Goal: Task Accomplishment & Management: Manage account settings

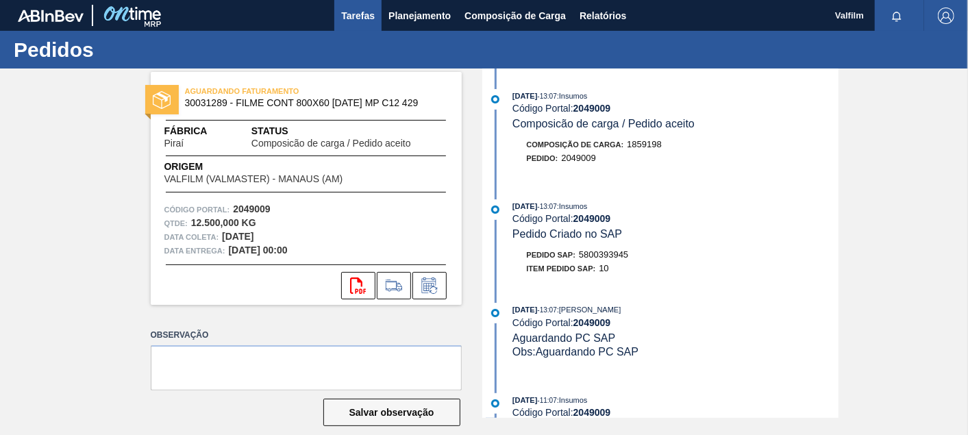
click at [346, 26] on button "Tarefas" at bounding box center [357, 15] width 47 height 31
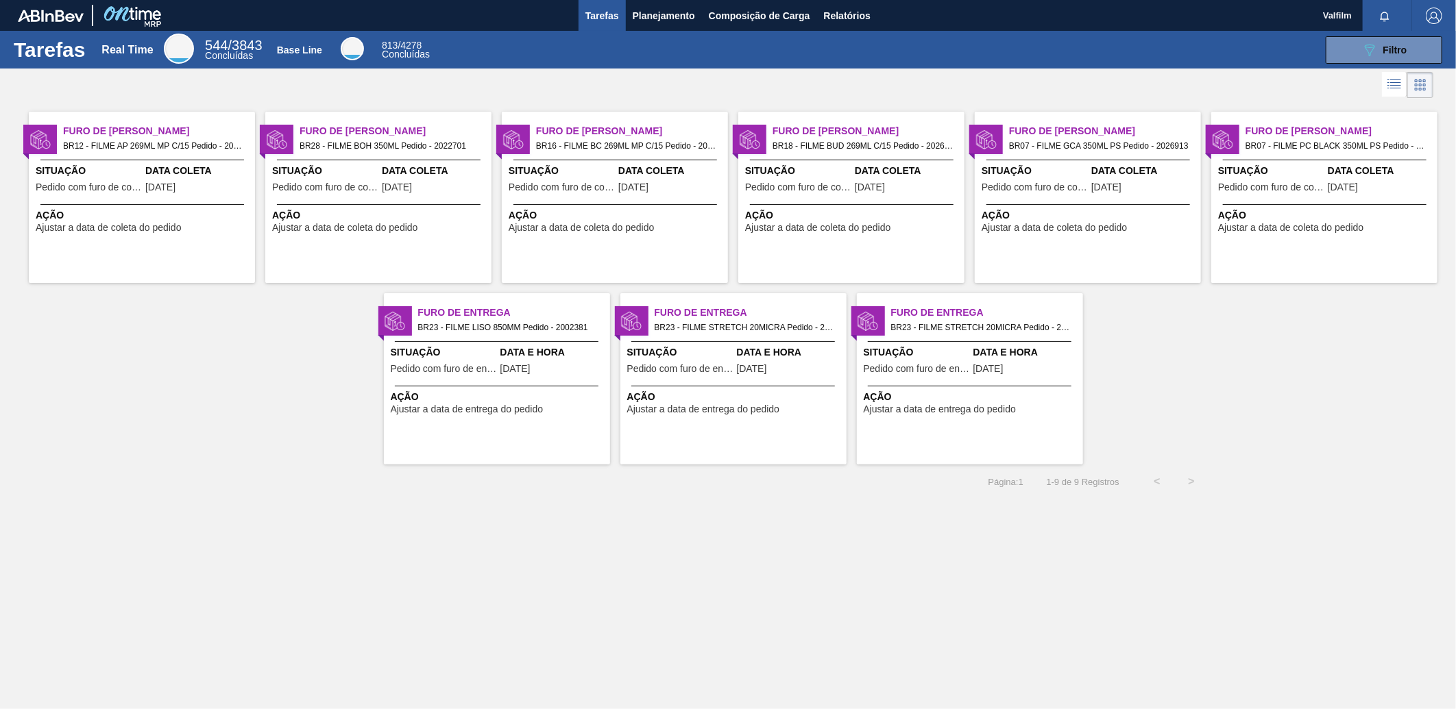
click at [393, 132] on span "Furo de Coleta" at bounding box center [395, 131] width 192 height 14
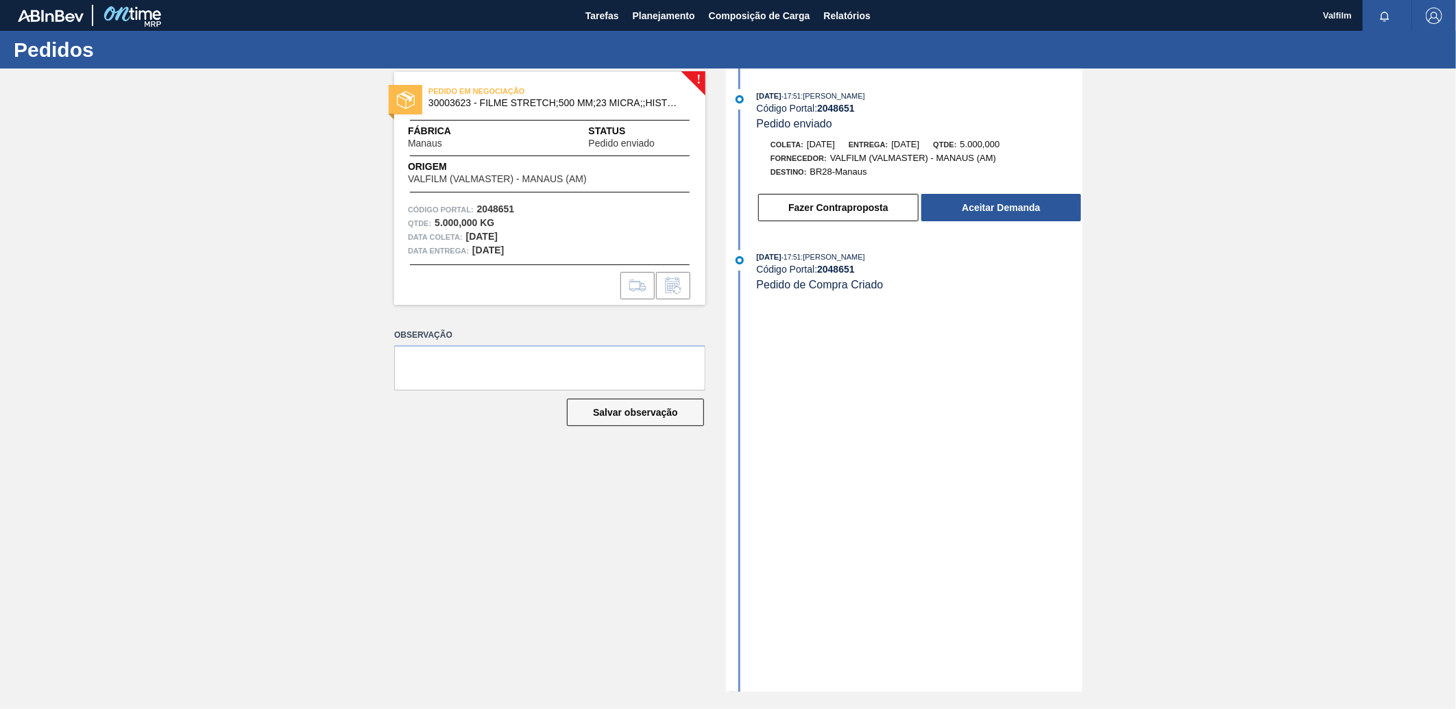
click at [1096, 217] on div "! PEDIDO EM NEGOCIAÇÃO 30003623 - FILME STRETCH;500 MM;23 MICRA;;HISTRETCH Fábr…" at bounding box center [728, 381] width 1456 height 624
click at [1072, 214] on button "Aceitar Demanda" at bounding box center [1001, 207] width 160 height 27
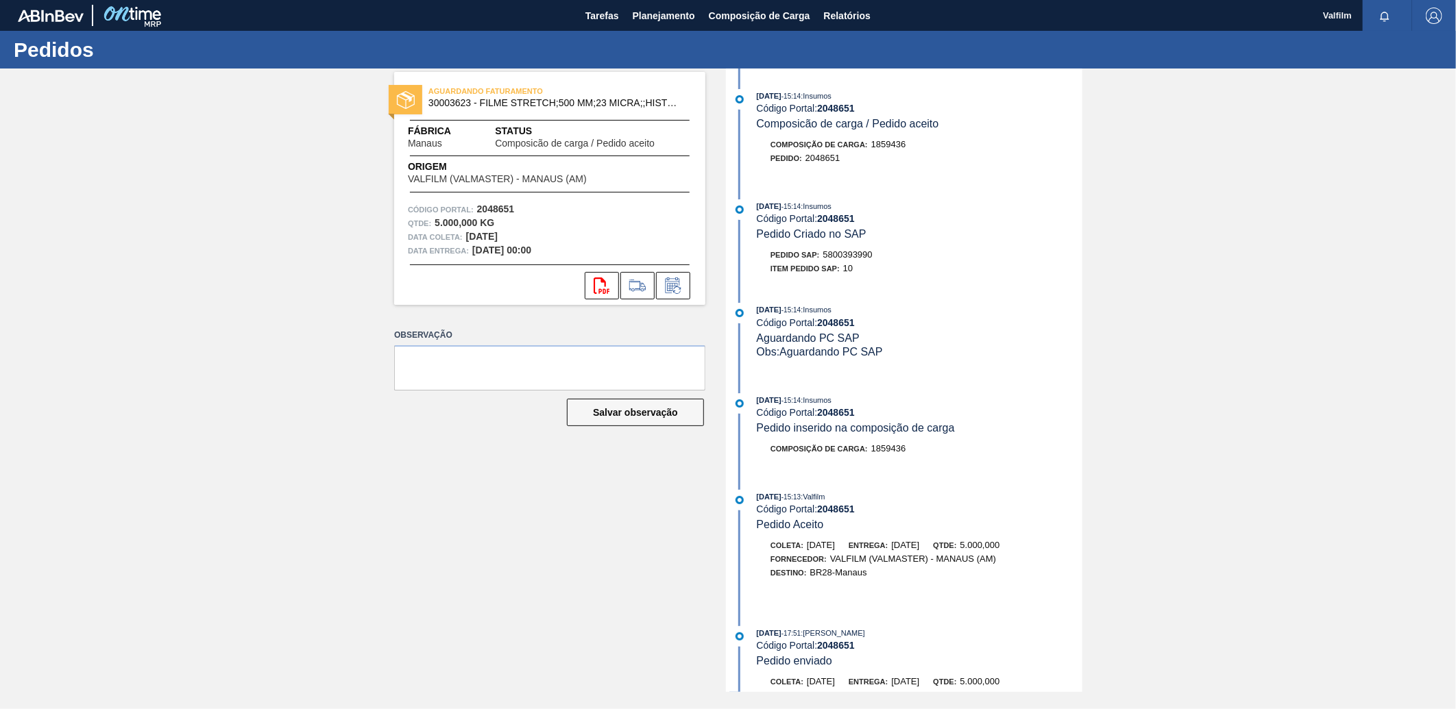
click at [837, 259] on span "5800393990" at bounding box center [847, 254] width 49 height 10
copy span "5800393990"
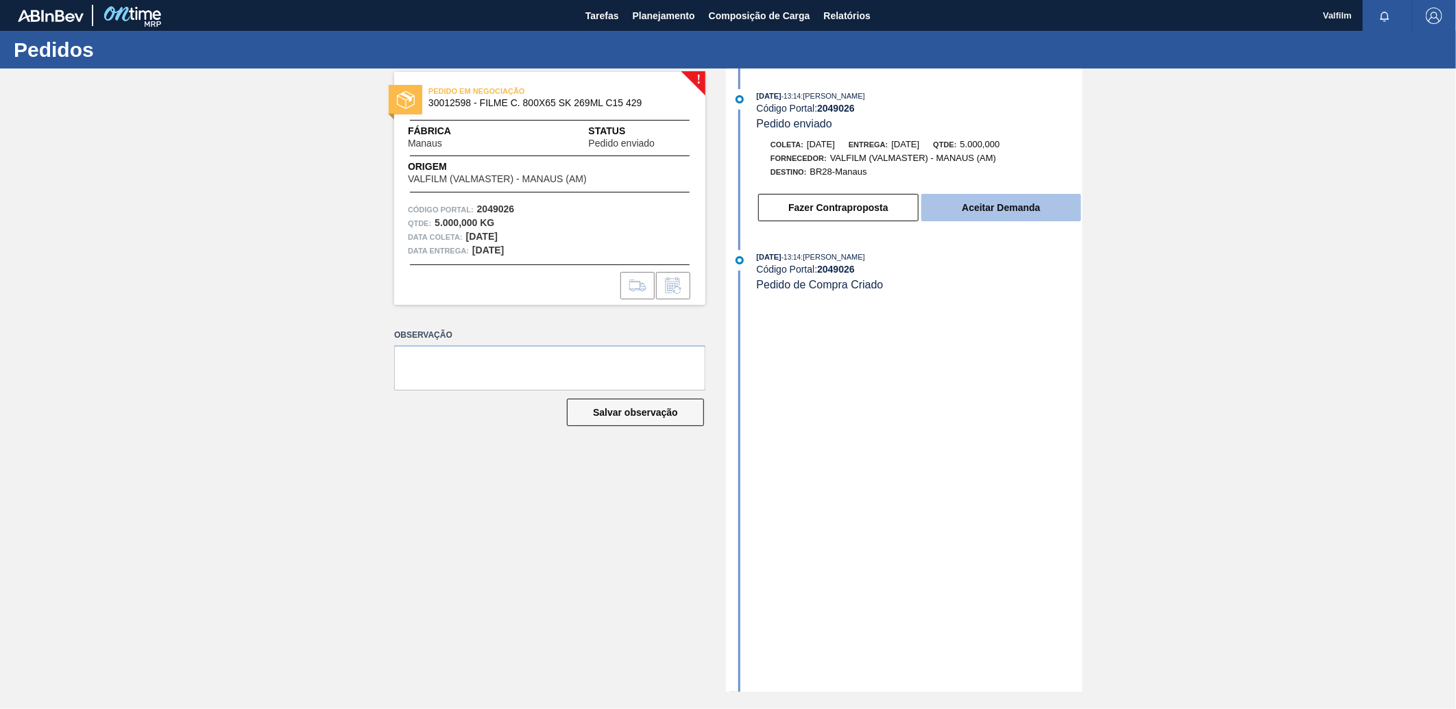
click at [973, 206] on button "Aceitar Demanda" at bounding box center [1001, 207] width 160 height 27
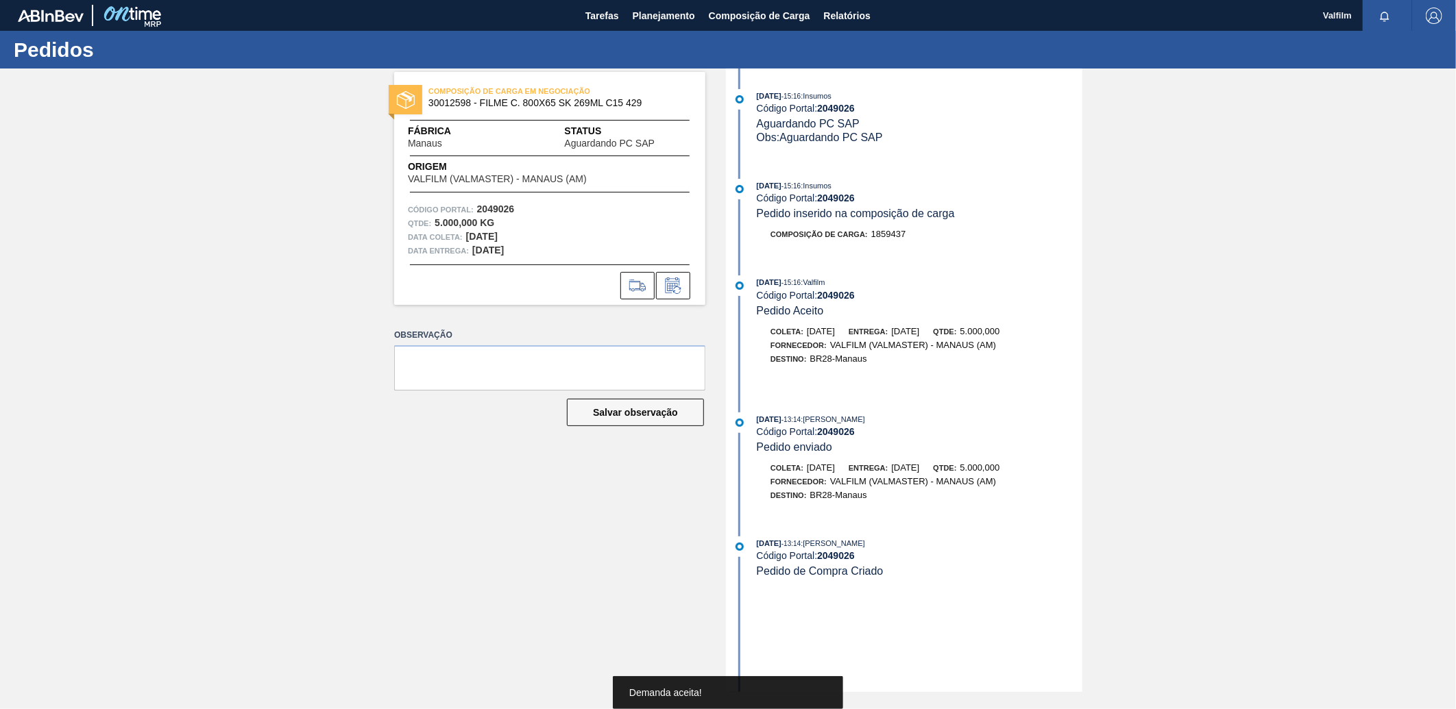
click at [560, 503] on div "COMPOSIÇÃO DE CARGA EM NEGOCIAÇÃO 30012598 - FILME C. 800X65 SK 269ML C15 429 F…" at bounding box center [539, 381] width 332 height 624
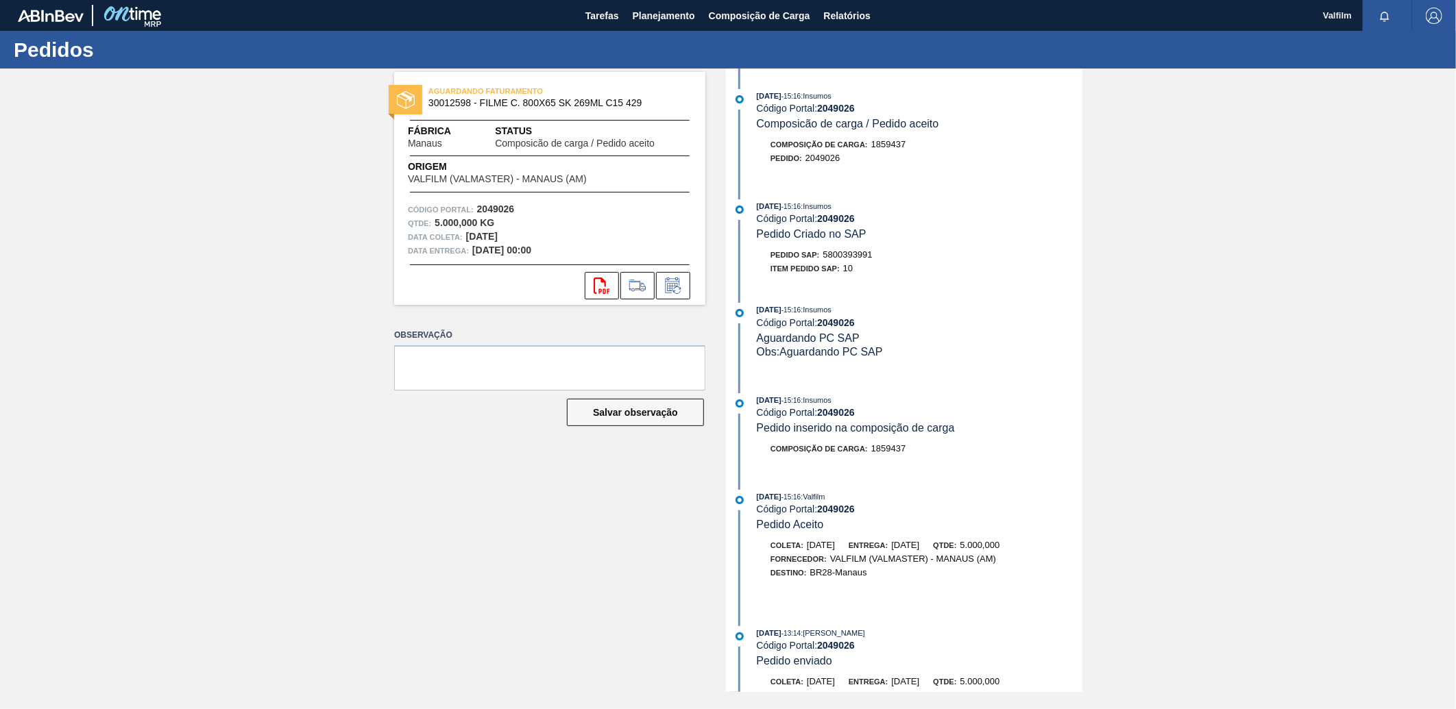
click at [858, 262] on div "Pedido SAP: 5800393991" at bounding box center [821, 255] width 102 height 14
copy span "5800393991"
click at [682, 288] on icon at bounding box center [673, 286] width 22 height 16
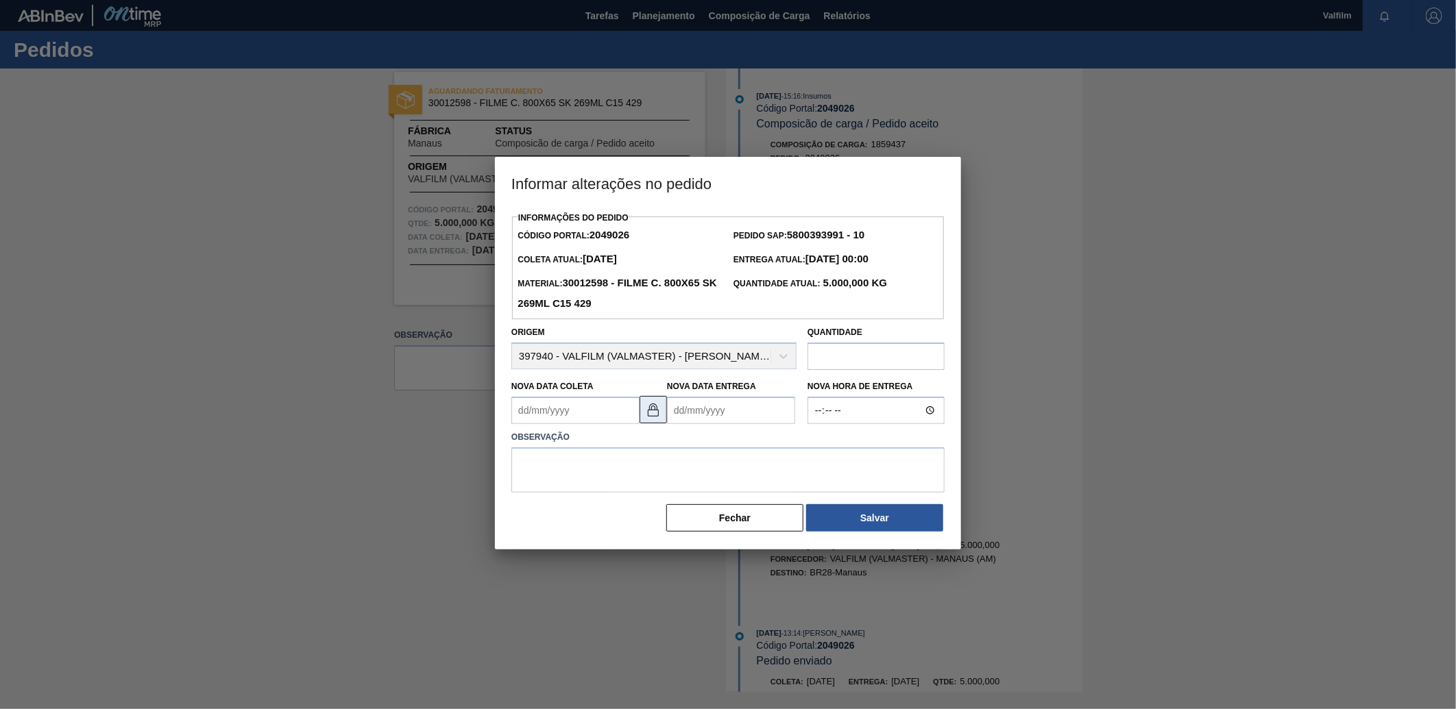
click at [657, 418] on img at bounding box center [653, 410] width 16 height 16
click at [600, 419] on Coleta2049026 "Nova Data Coleta" at bounding box center [575, 410] width 128 height 27
click at [665, 448] on button "Next Month" at bounding box center [665, 444] width 10 height 10
click at [549, 512] on div "3" at bounding box center [550, 509] width 19 height 19
type Coleta2049026 "03/11/2025"
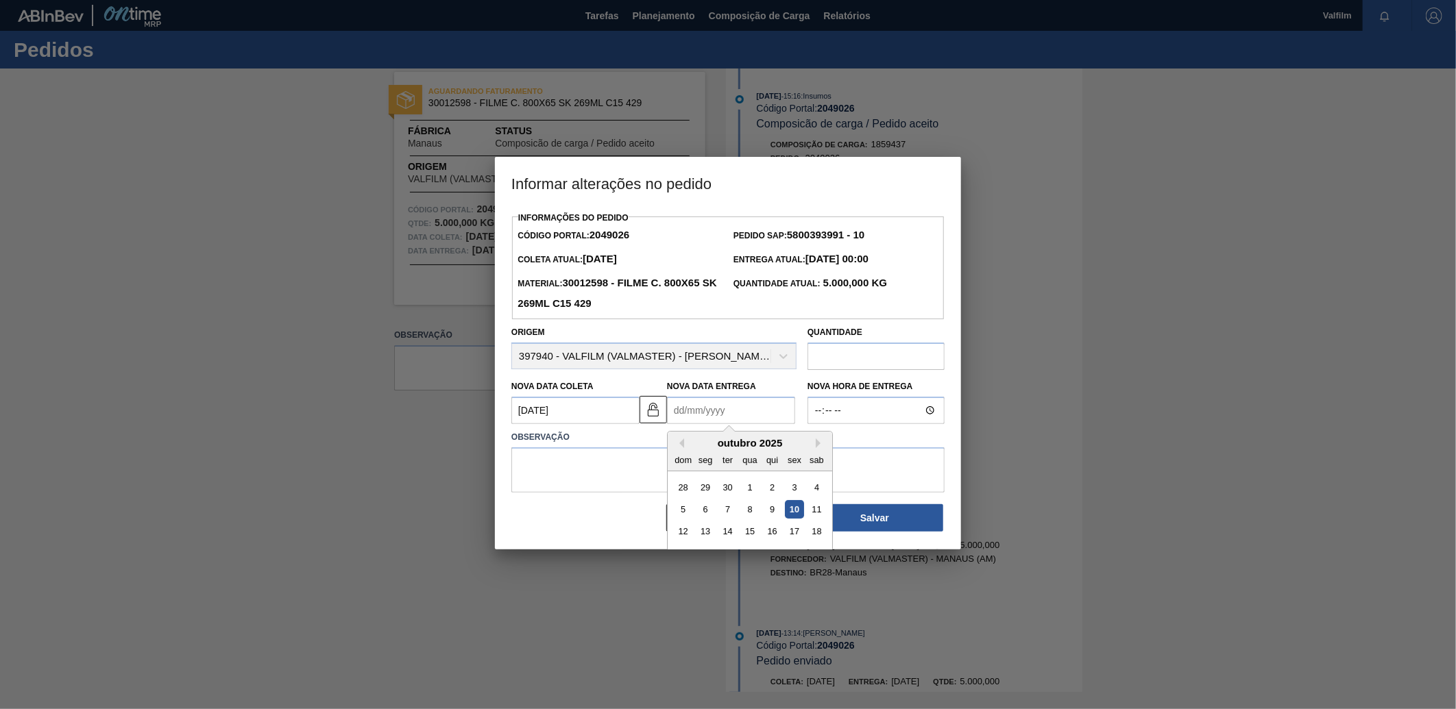
click at [729, 406] on Entrega2049026 "Nova Data Entrega" at bounding box center [731, 410] width 128 height 27
click at [826, 448] on div "outubro 2025" at bounding box center [749, 443] width 164 height 12
click at [815, 451] on div "dom seg ter qua qui sex sab" at bounding box center [749, 460] width 164 height 22
click at [819, 448] on button "Next Month" at bounding box center [820, 444] width 10 height 10
click at [704, 510] on div "3" at bounding box center [705, 509] width 19 height 19
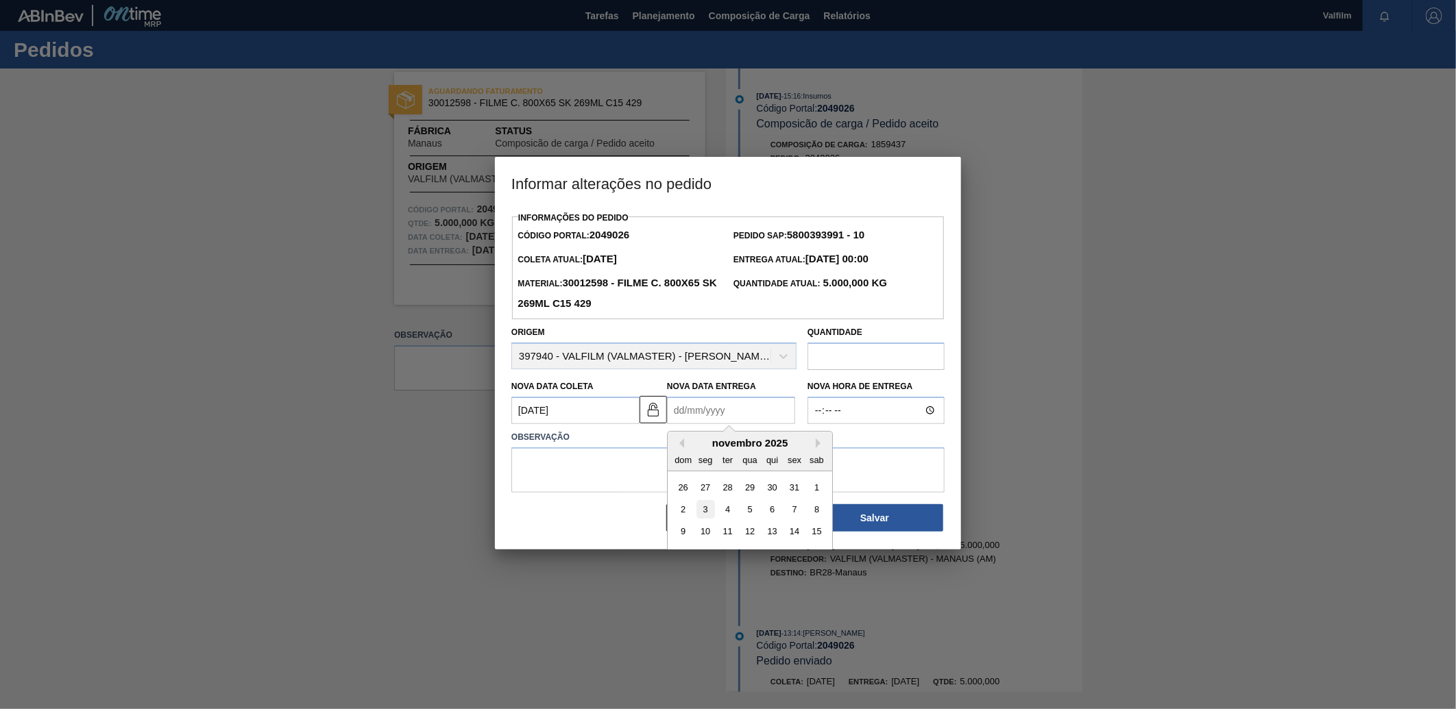
type Entrega2049026 "03/11/2025"
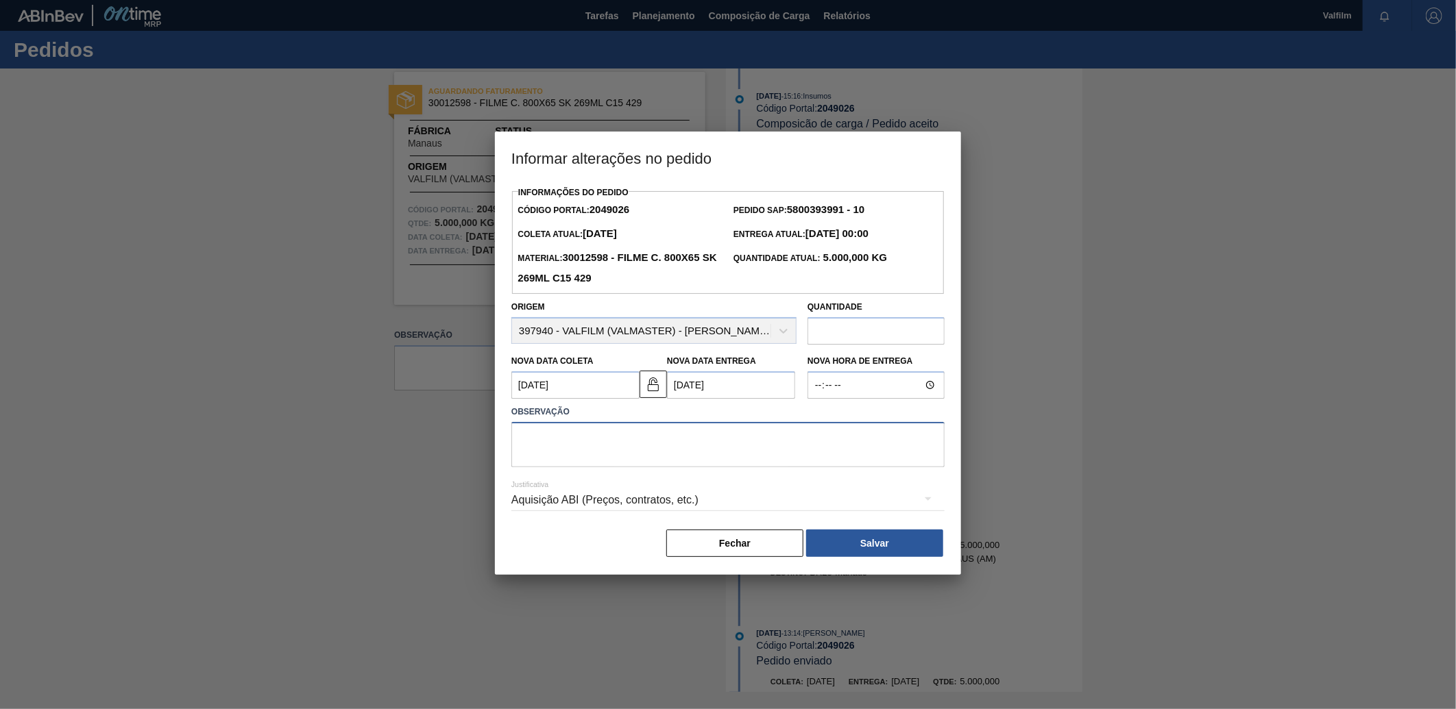
click at [690, 457] on textarea at bounding box center [727, 444] width 433 height 45
type textarea "dia util"
click at [657, 504] on div "Aquisição ABI (Preços, contratos, etc.)" at bounding box center [727, 500] width 433 height 38
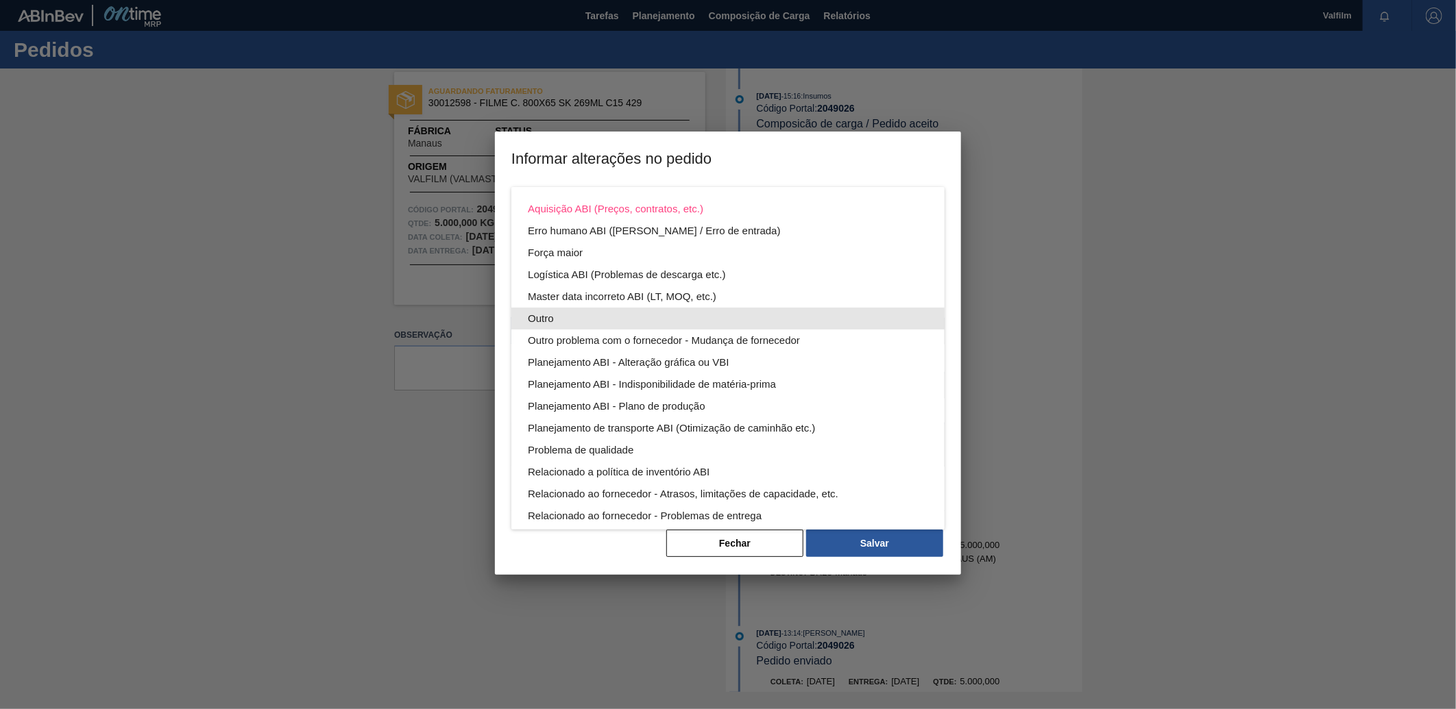
drag, startPoint x: 561, startPoint y: 323, endPoint x: 569, endPoint y: 322, distance: 8.9
click at [563, 322] on div "Outro" at bounding box center [728, 319] width 400 height 22
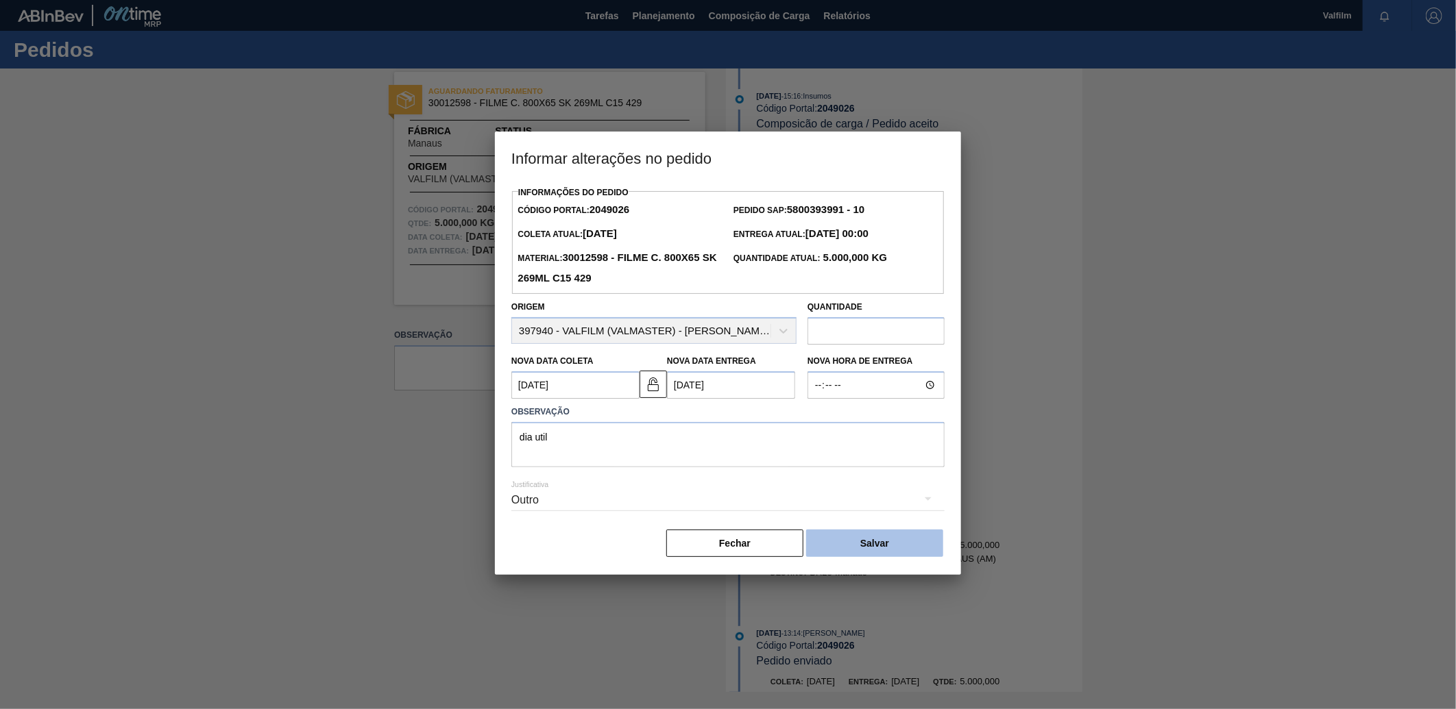
click at [900, 550] on button "Salvar" at bounding box center [874, 543] width 137 height 27
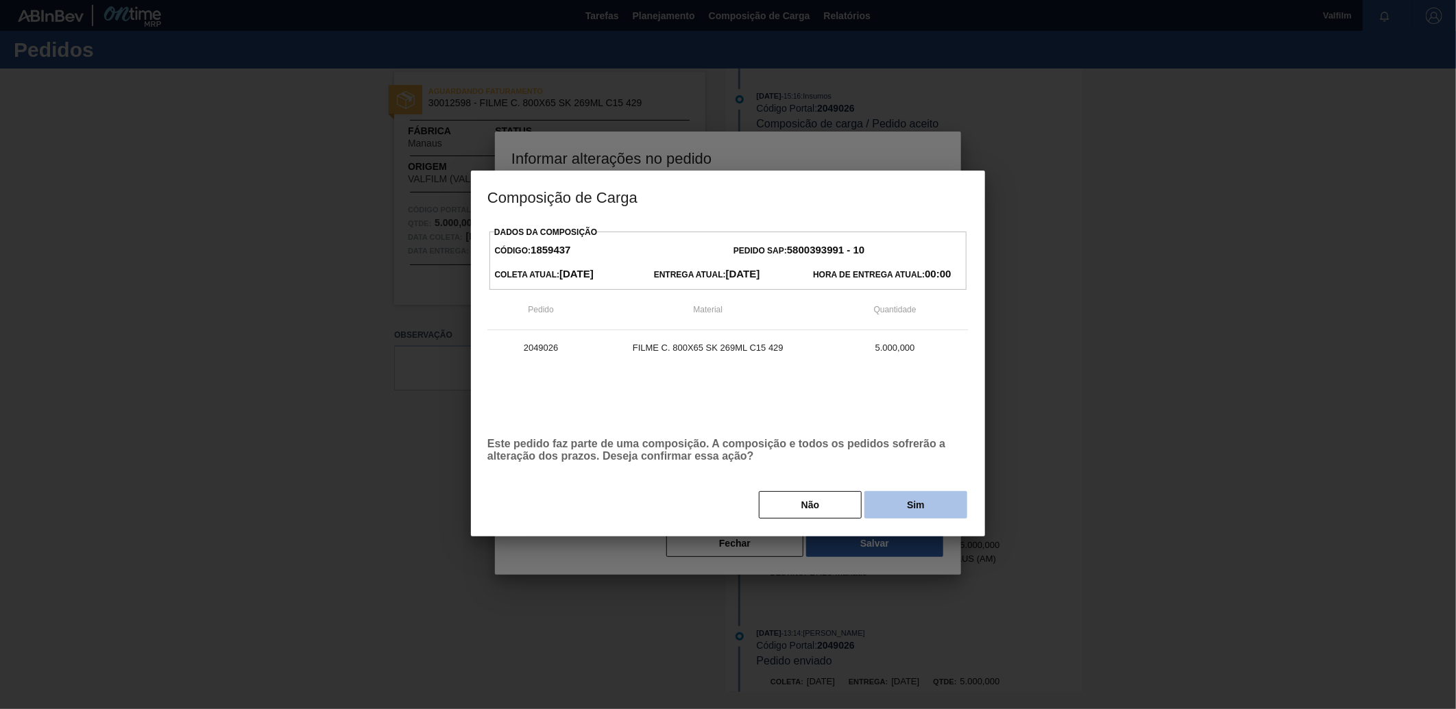
click at [927, 502] on button "Sim" at bounding box center [915, 504] width 103 height 27
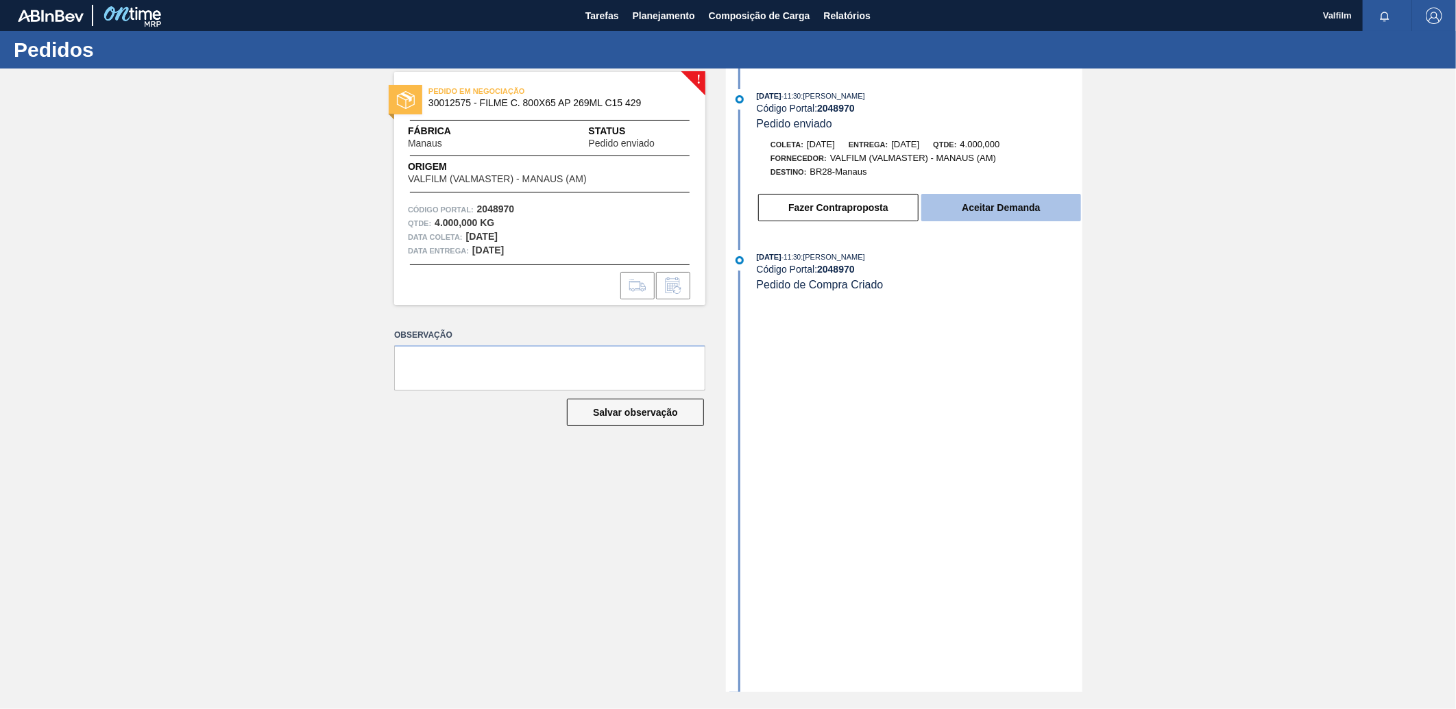
click at [966, 209] on button "Aceitar Demanda" at bounding box center [1001, 207] width 160 height 27
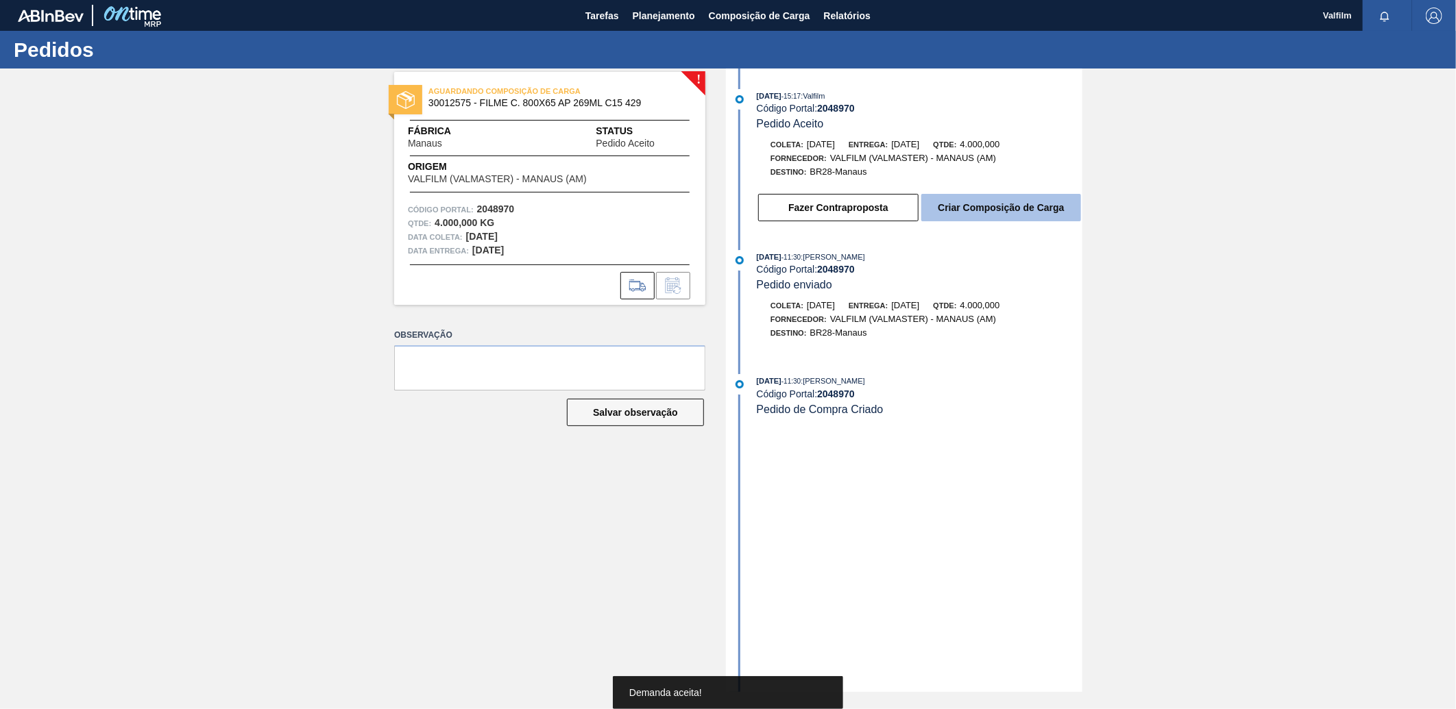
click at [984, 214] on button "Criar Composição de Carga" at bounding box center [1001, 207] width 160 height 27
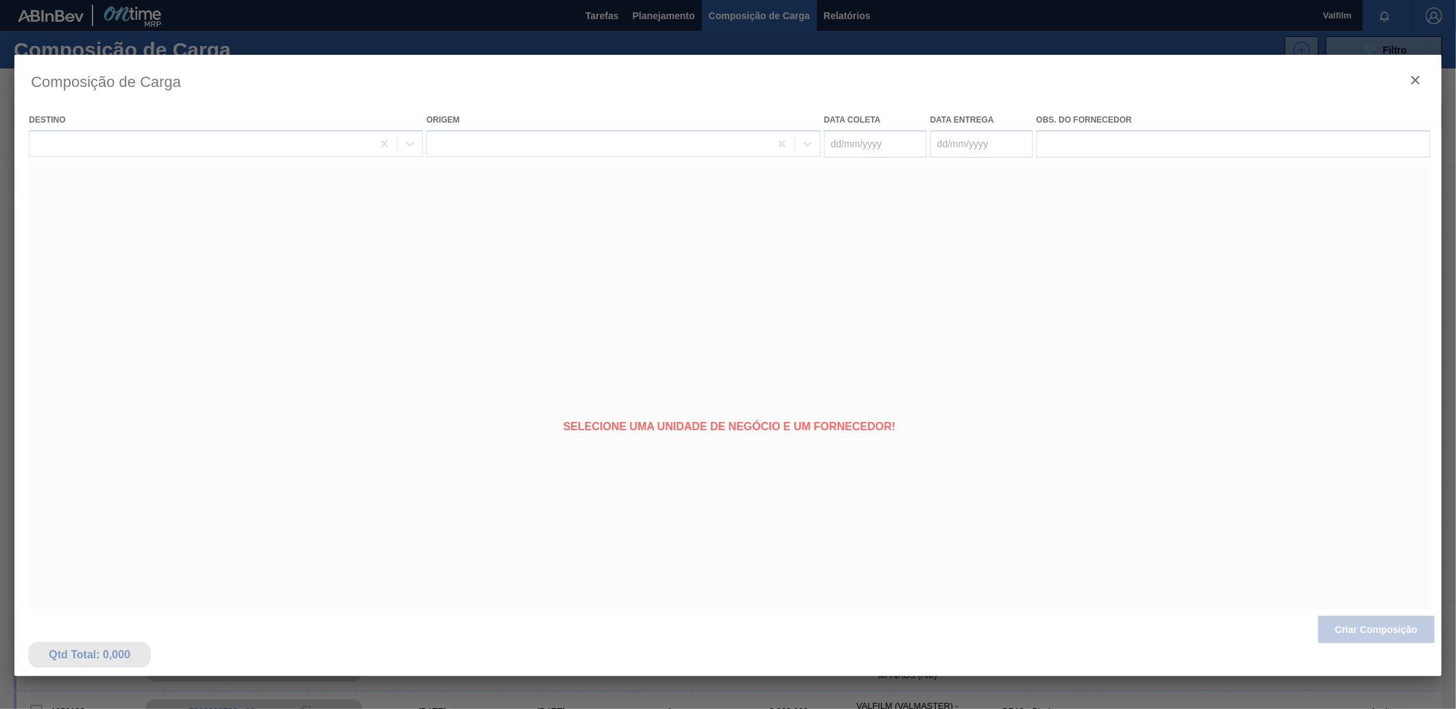
type coleta "[DATE]"
type Entrega "[DATE]"
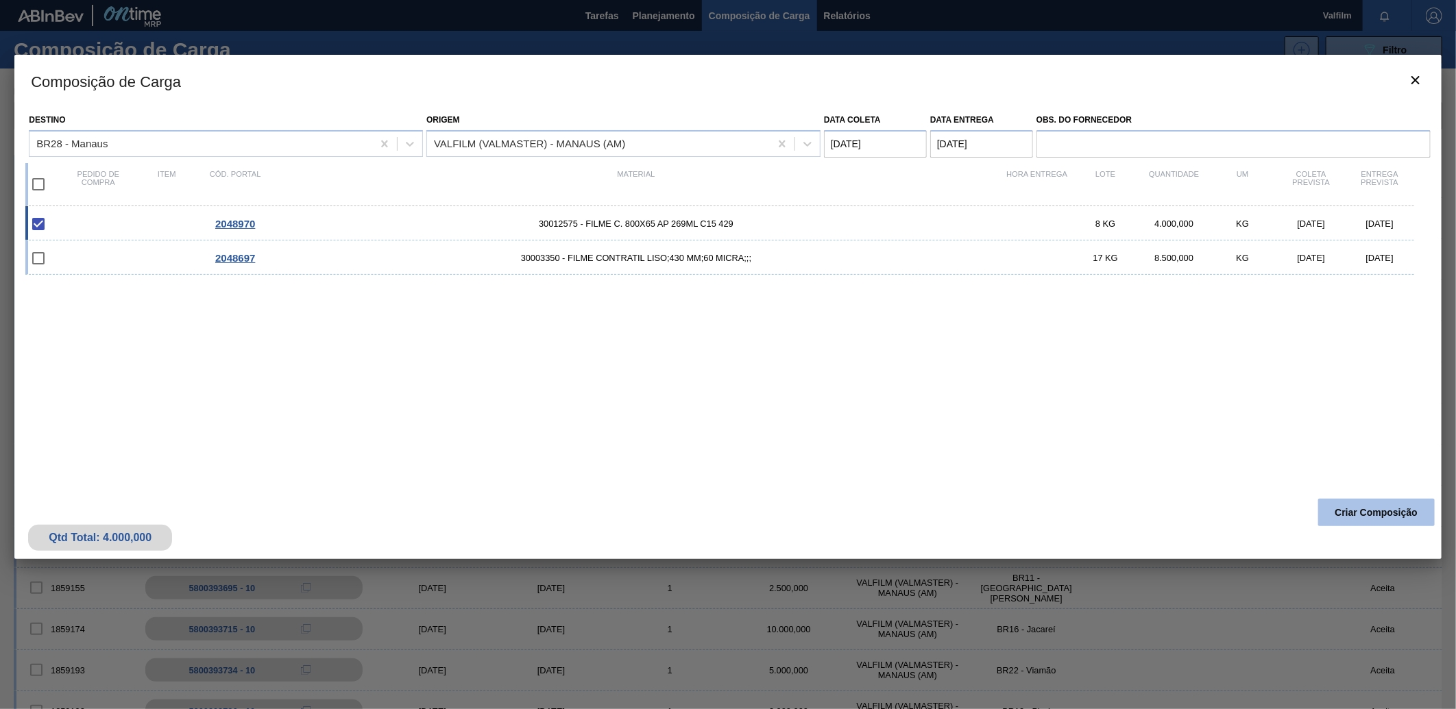
click at [1389, 511] on button "Criar Composição" at bounding box center [1376, 512] width 116 height 27
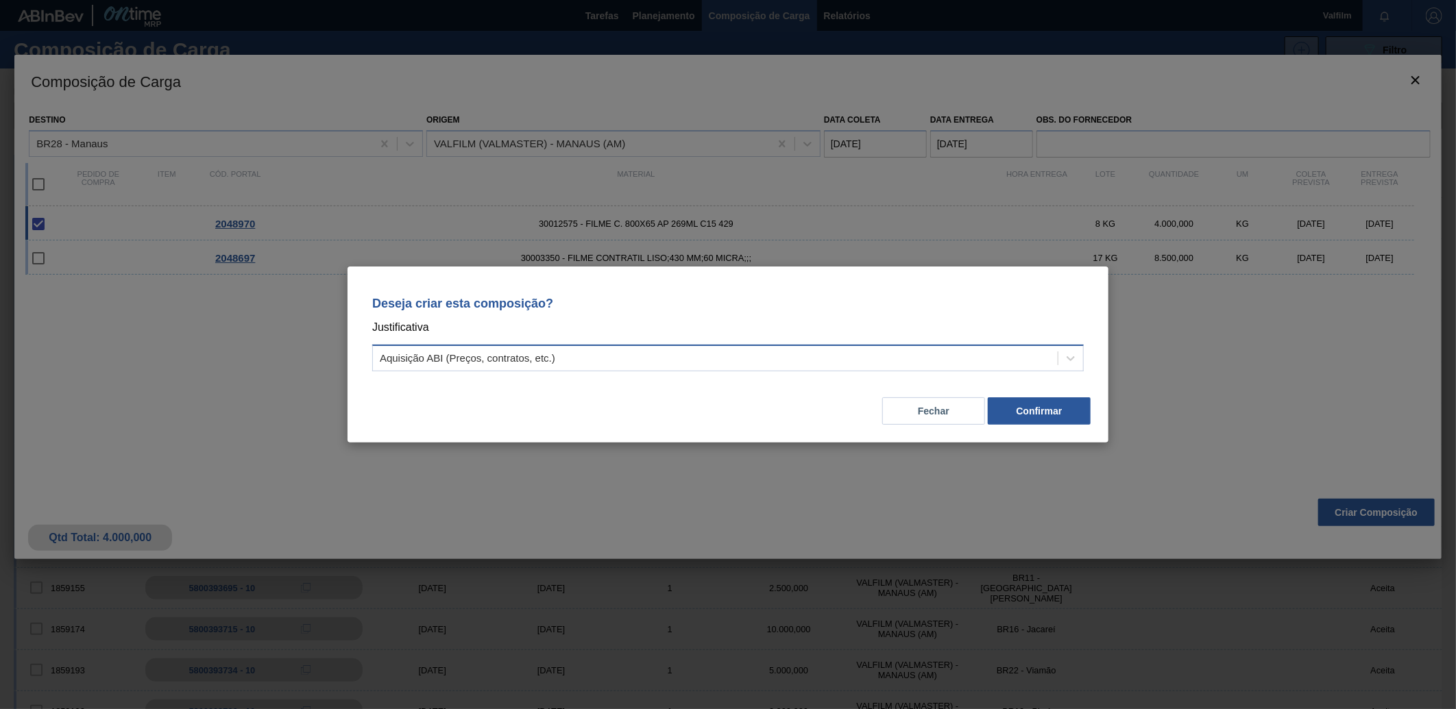
click at [541, 362] on div "Aquisição ABI (Preços, contratos, etc.)" at bounding box center [467, 359] width 175 height 12
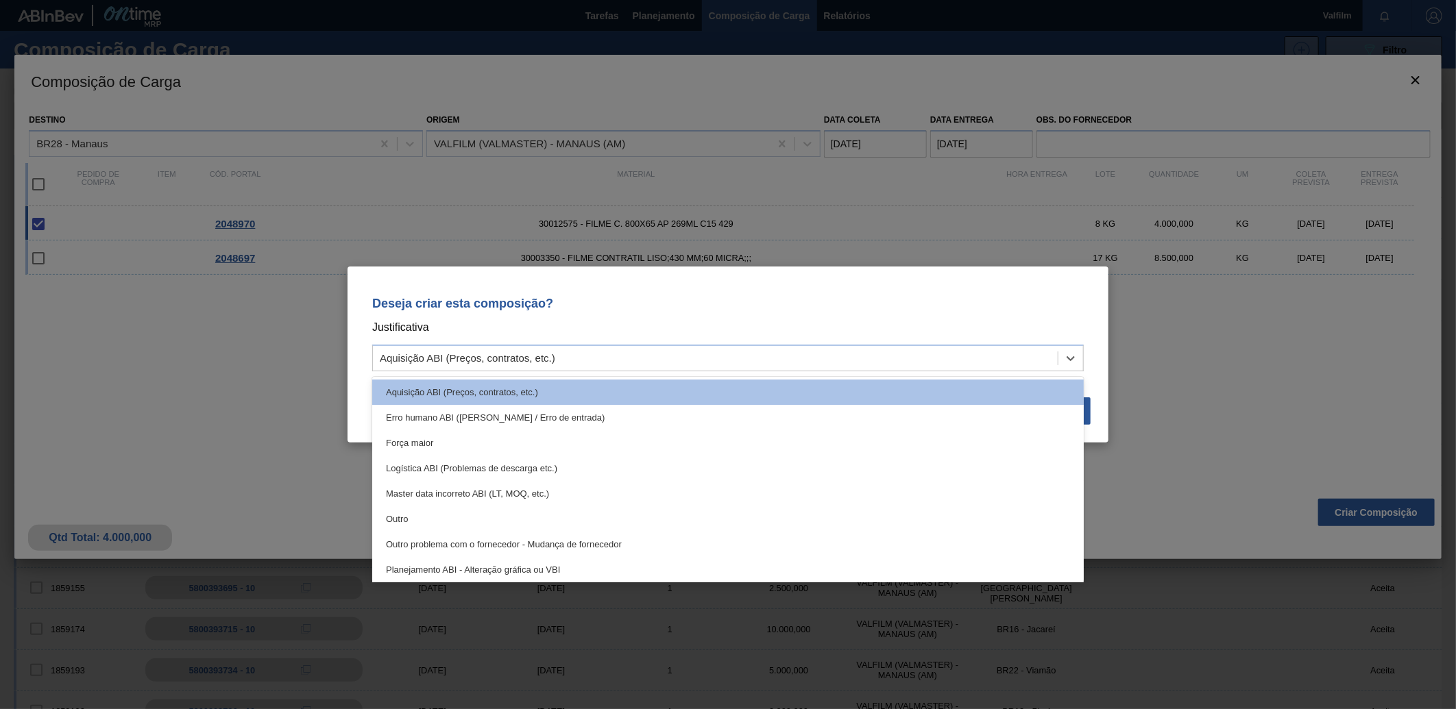
drag, startPoint x: 430, startPoint y: 515, endPoint x: 746, endPoint y: 421, distance: 329.6
click at [433, 515] on div "Outro" at bounding box center [727, 518] width 711 height 25
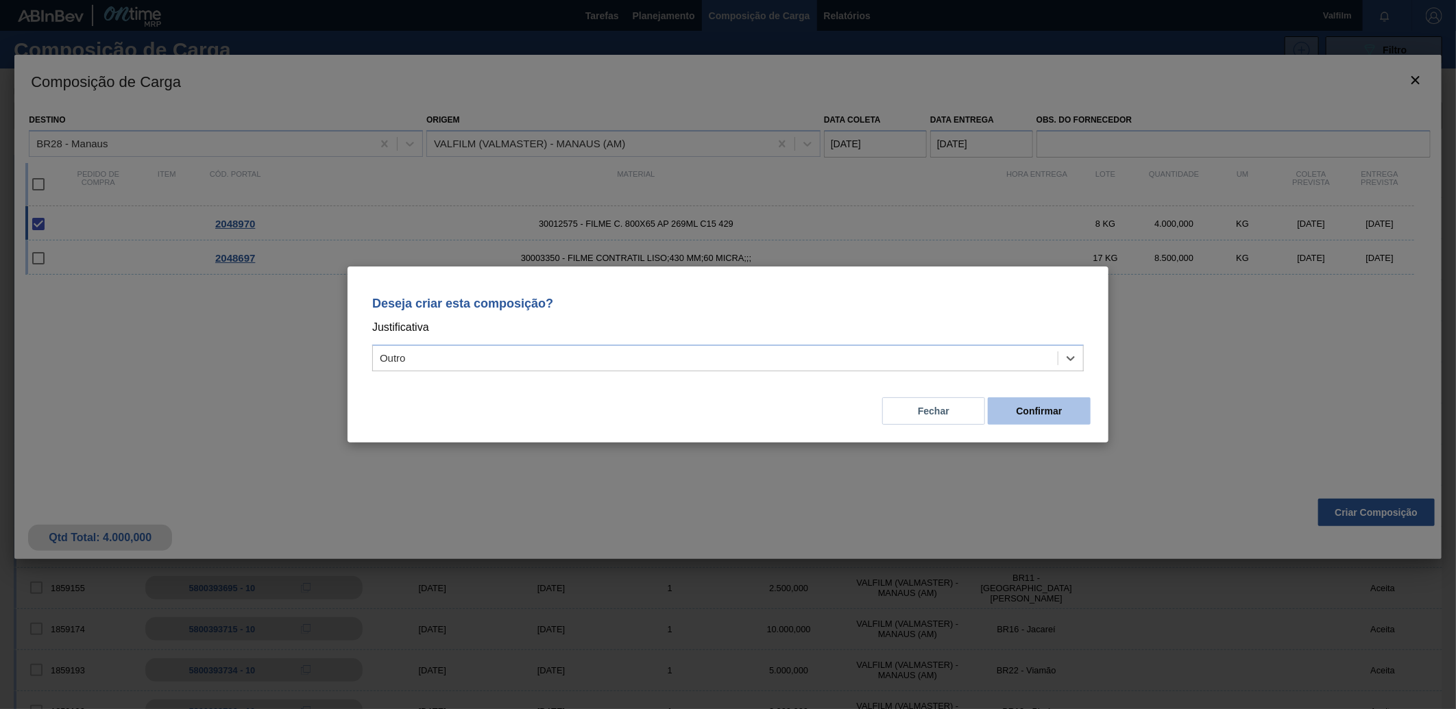
click at [1003, 424] on button "Confirmar" at bounding box center [1039, 410] width 103 height 27
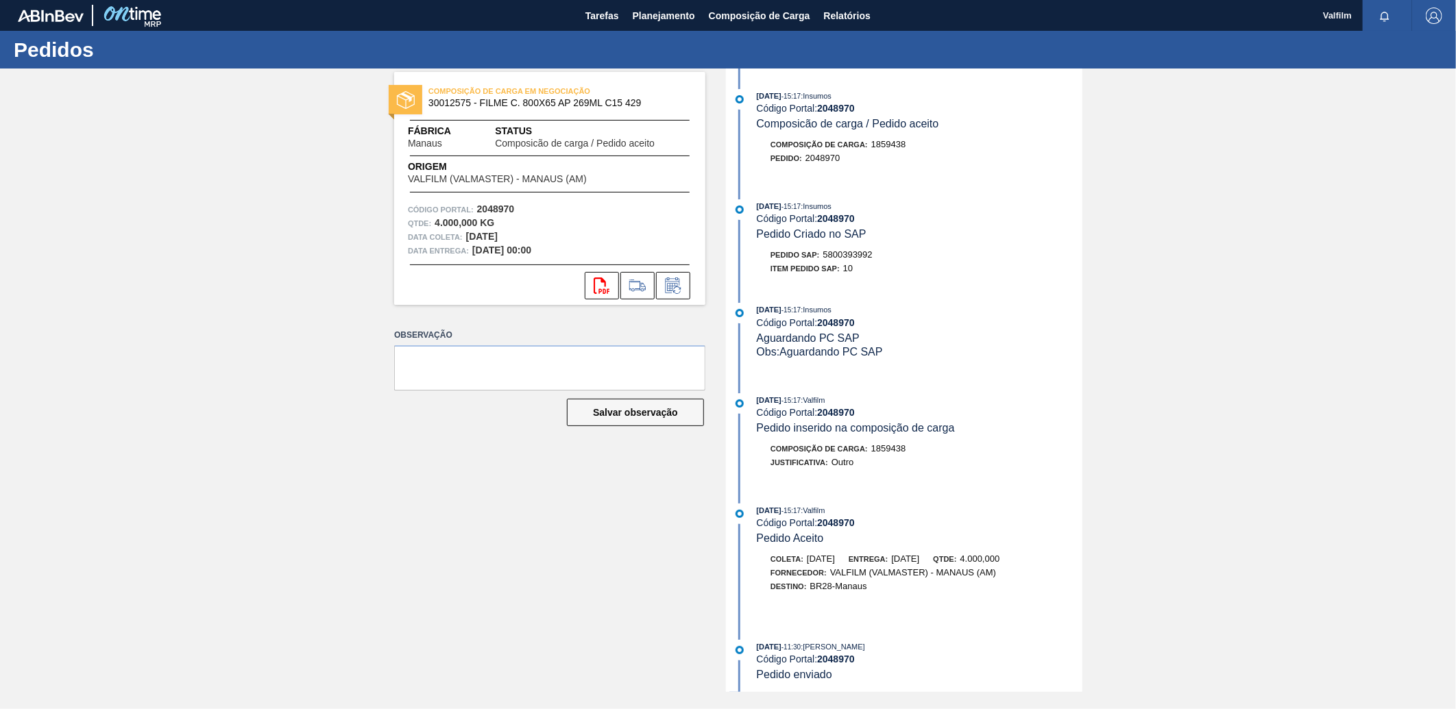
click at [837, 254] on span "5800393992" at bounding box center [847, 254] width 49 height 10
copy span "5800393992"
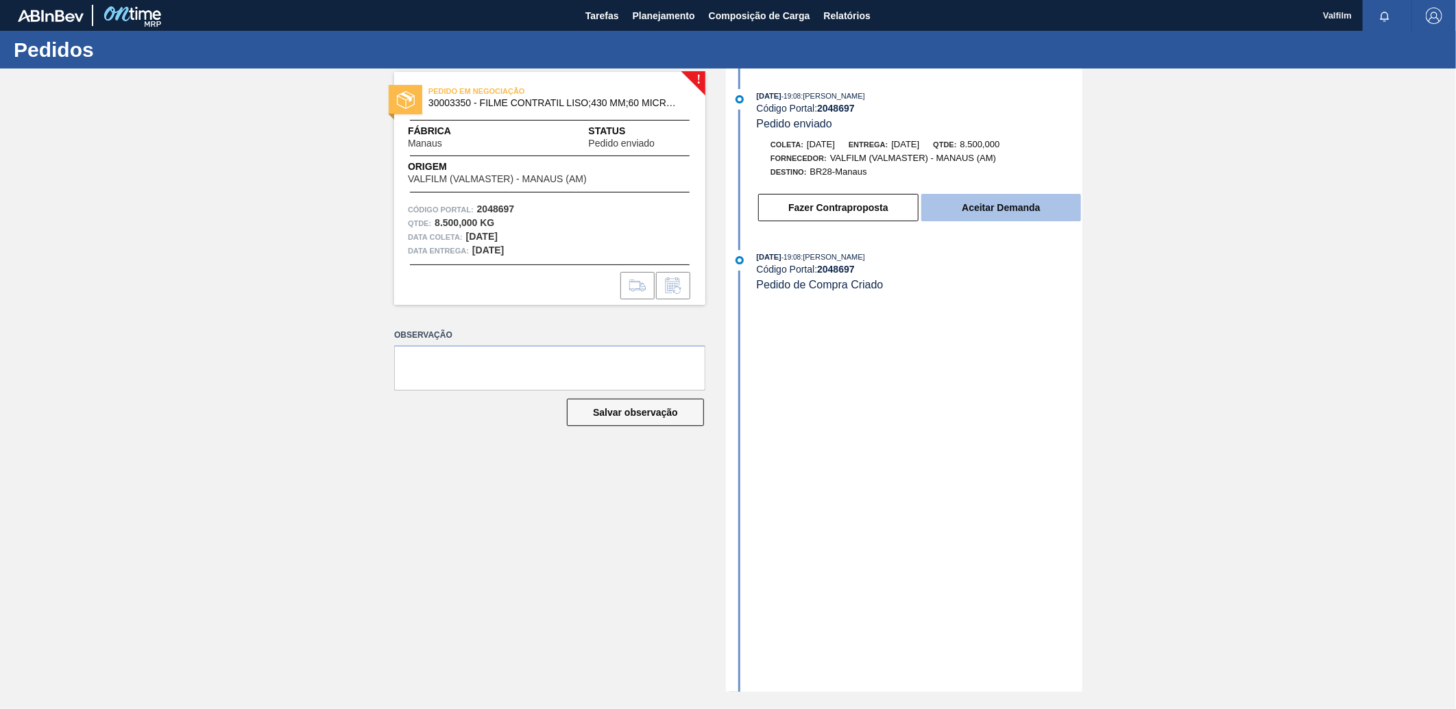
click at [1017, 214] on button "Aceitar Demanda" at bounding box center [1001, 207] width 160 height 27
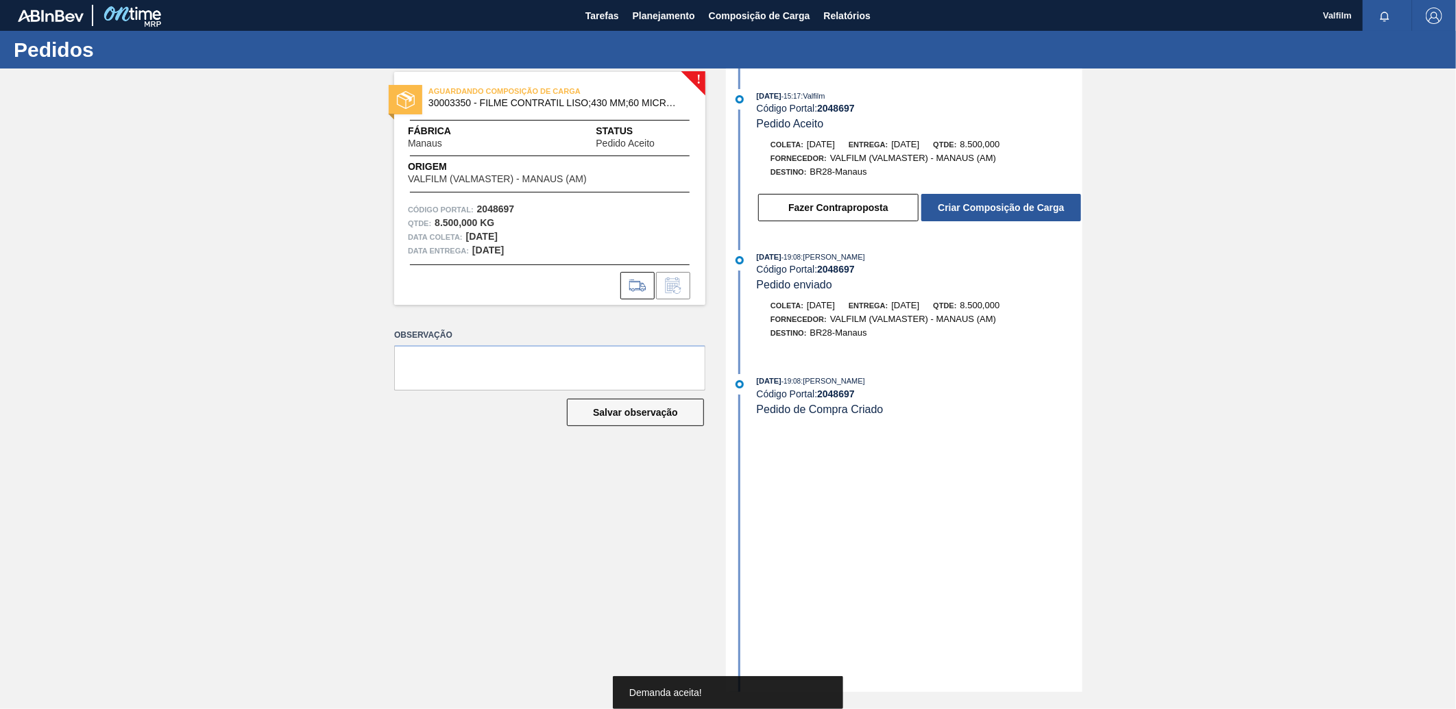
click at [1029, 206] on button "Criar Composição de Carga" at bounding box center [1001, 207] width 160 height 27
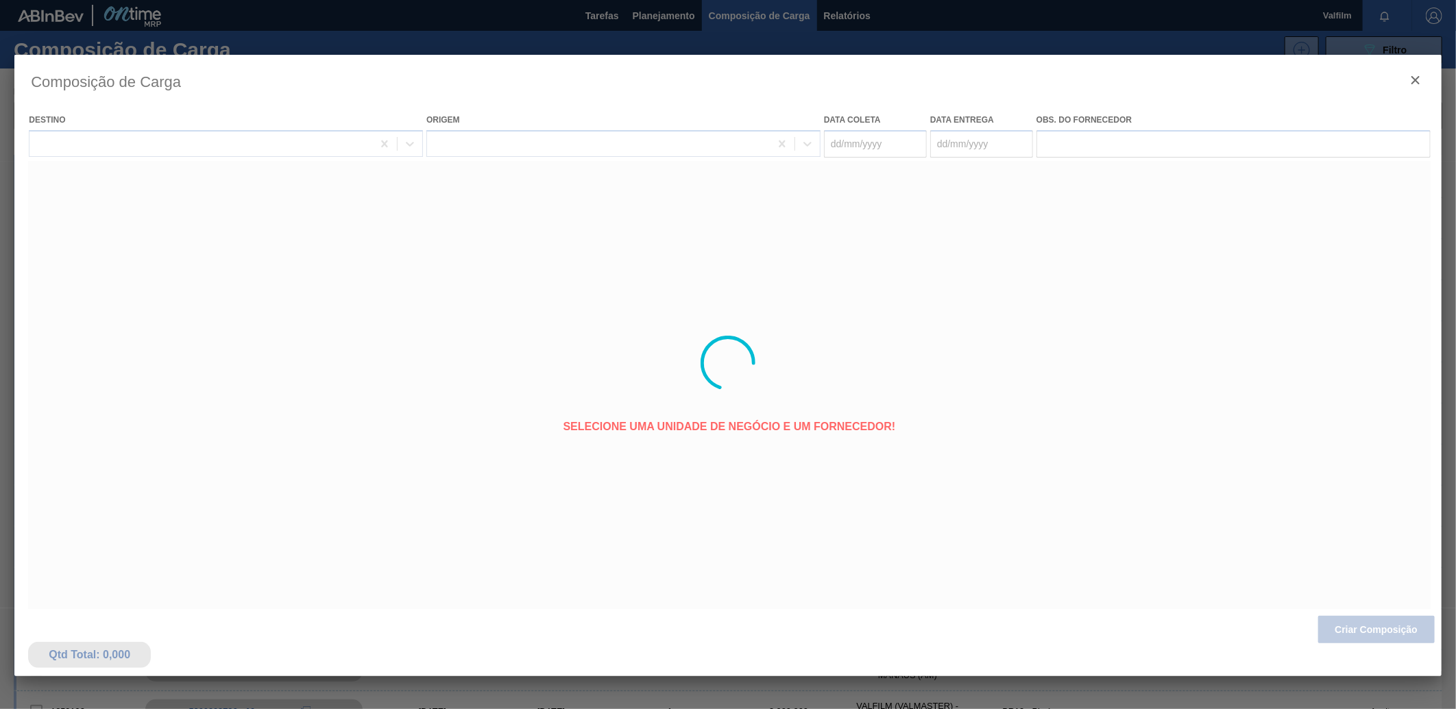
type coleta "[DATE]"
type Entrega "[DATE]"
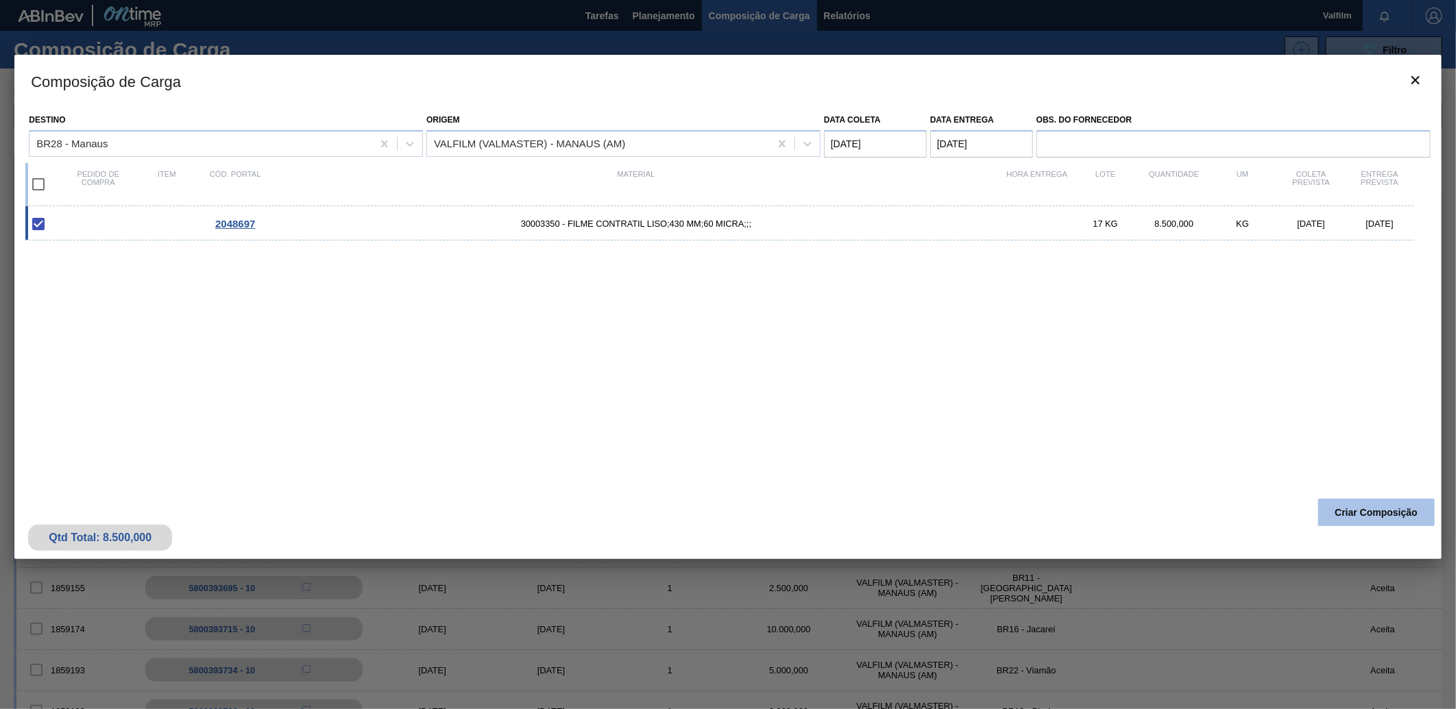
click at [1355, 522] on button "Criar Composição" at bounding box center [1376, 512] width 116 height 27
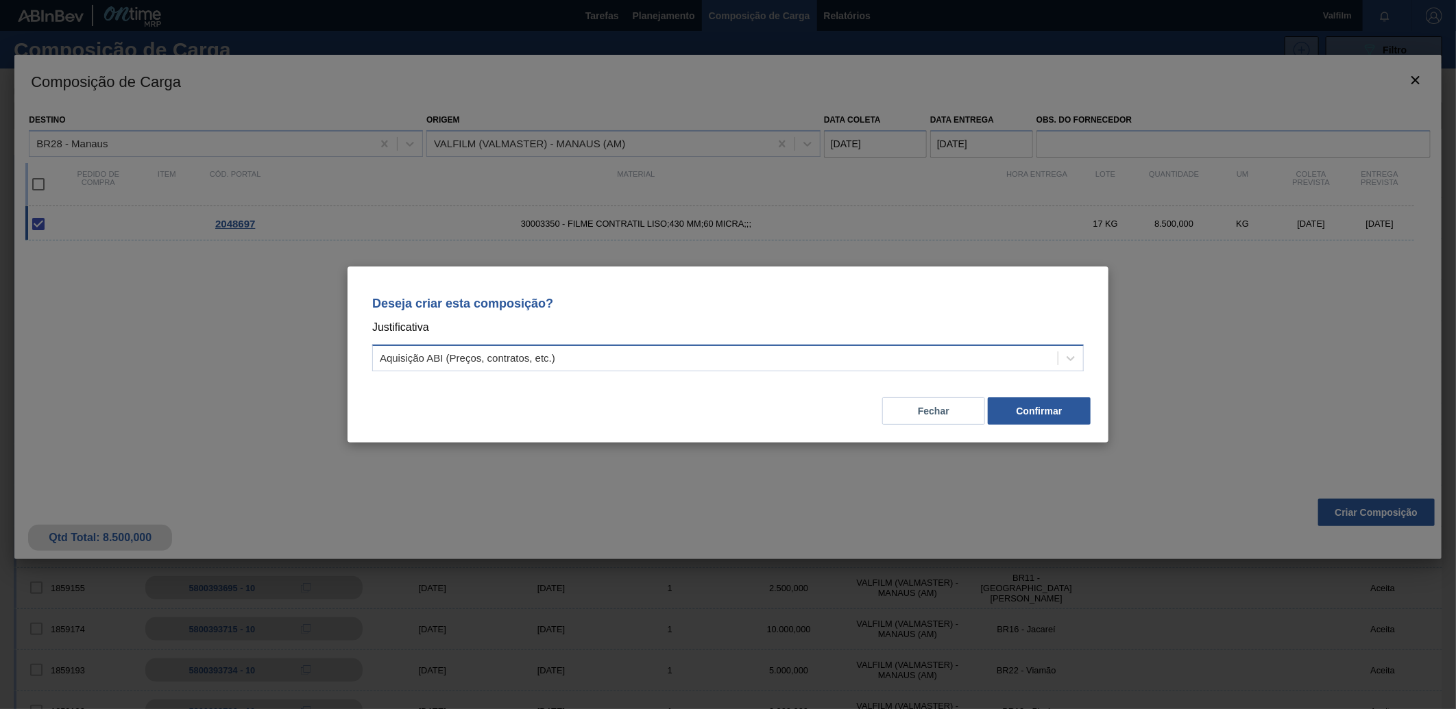
click at [620, 365] on div "Aquisição ABI (Preços, contratos, etc.)" at bounding box center [715, 359] width 685 height 20
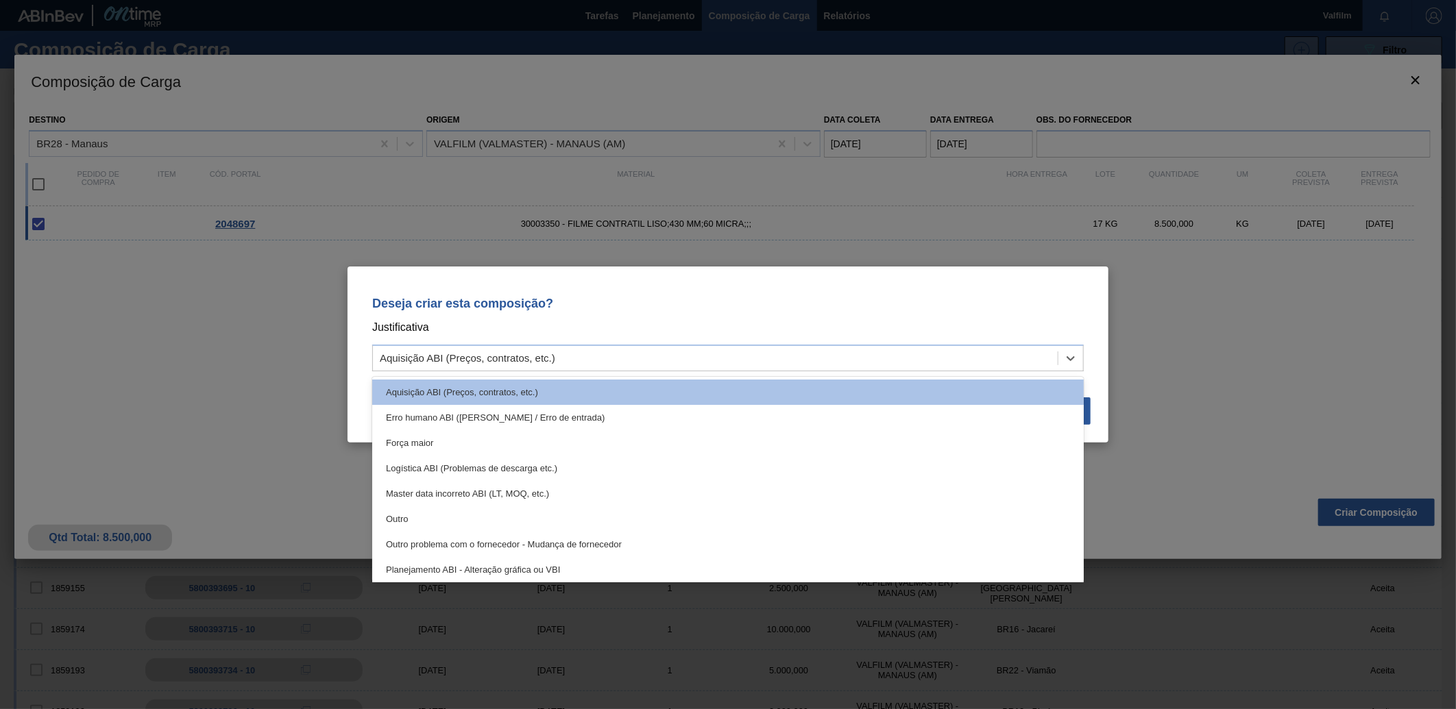
drag, startPoint x: 450, startPoint y: 517, endPoint x: 580, endPoint y: 504, distance: 130.2
click at [455, 517] on div "Outro" at bounding box center [727, 518] width 711 height 25
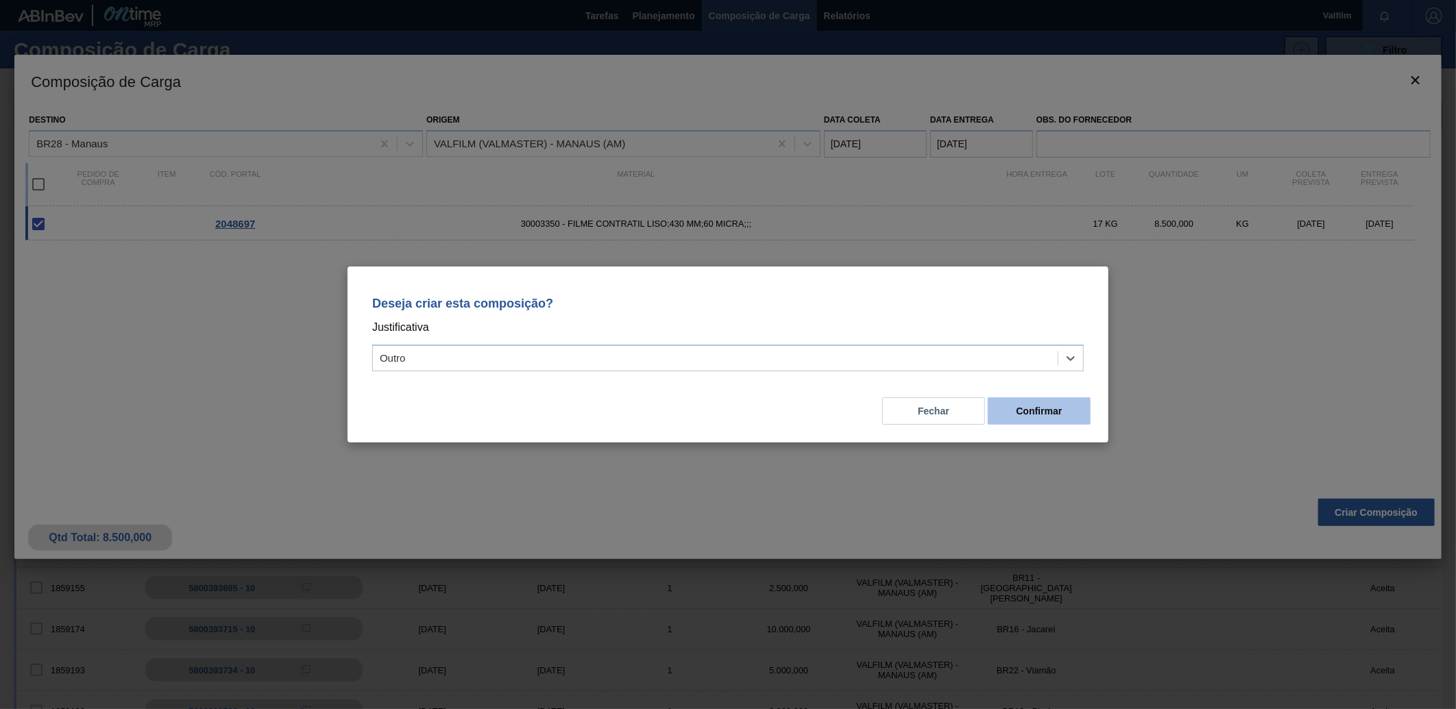
click at [1022, 409] on button "Confirmar" at bounding box center [1039, 410] width 103 height 27
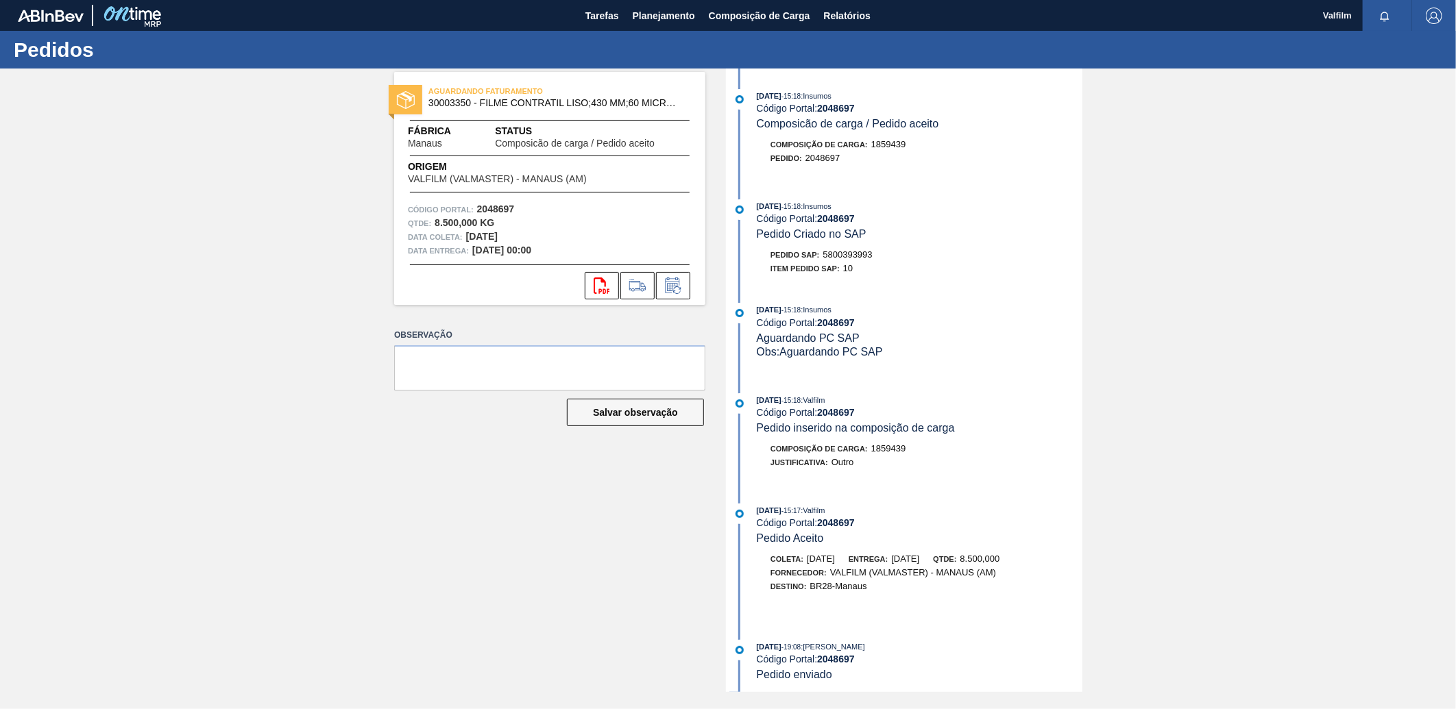
click at [854, 265] on div "Item pedido SAP: 10" at bounding box center [920, 269] width 326 height 14
click at [858, 256] on span "5800393993" at bounding box center [847, 254] width 49 height 10
copy span "5800393993"
click at [618, 16] on span "Tarefas" at bounding box center [602, 16] width 34 height 16
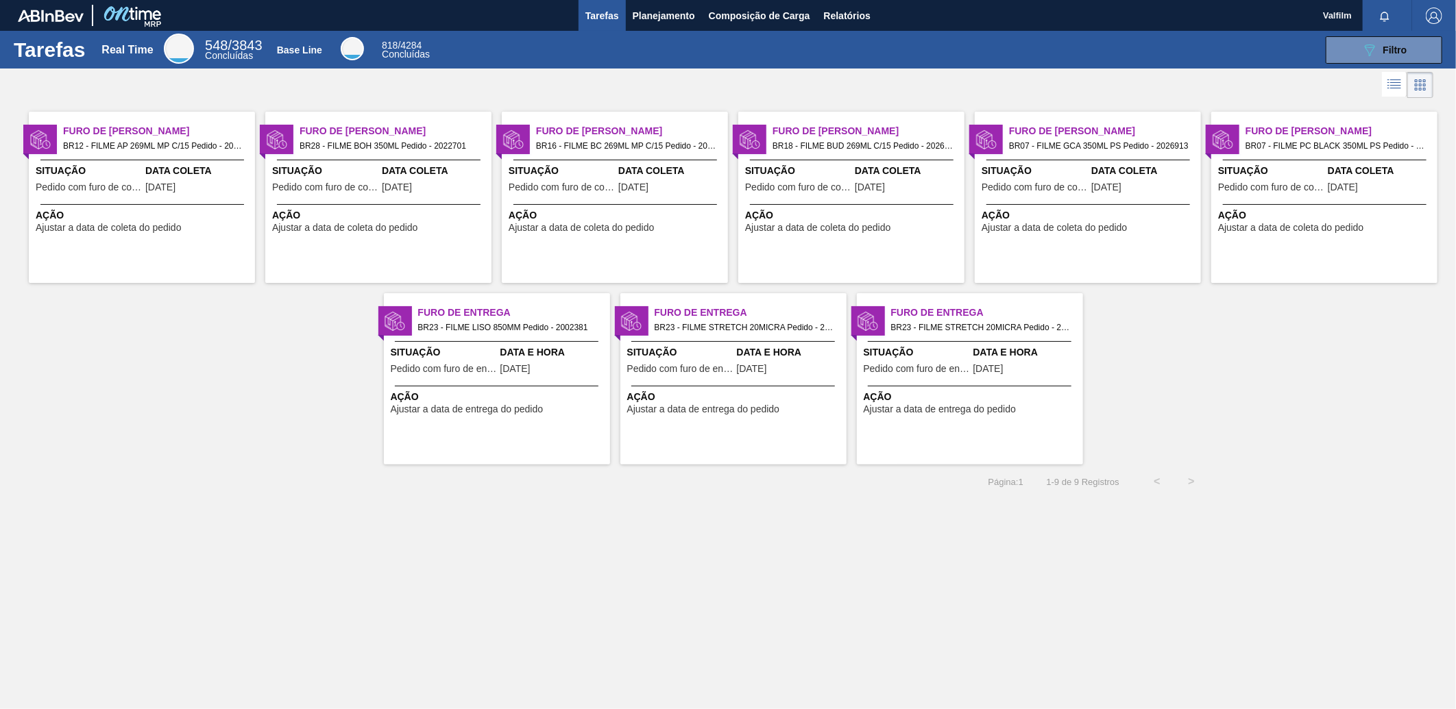
click at [354, 199] on div "Furo de Coleta BR28 - FILME BOH 350ML Pedido - 2022701 Situação Pedido com furo…" at bounding box center [378, 197] width 226 height 171
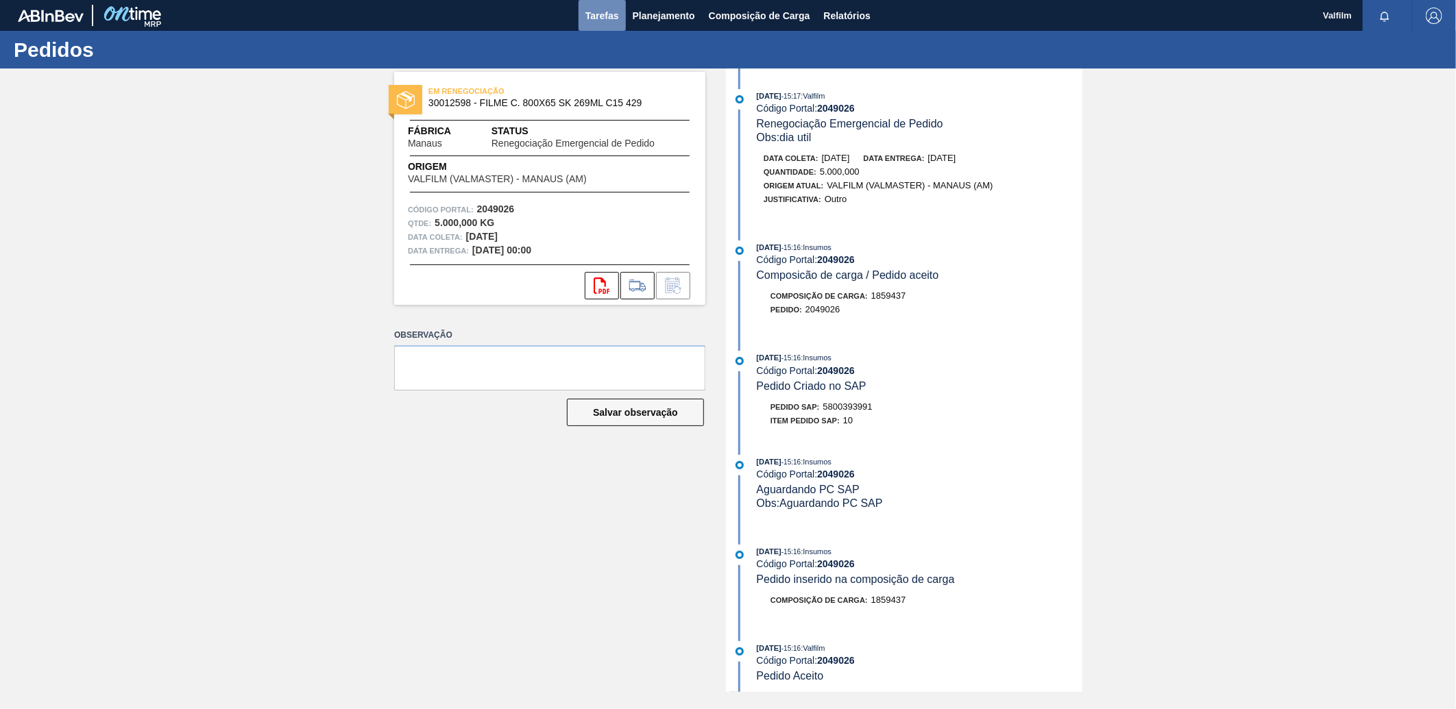
click at [591, 19] on span "Tarefas" at bounding box center [602, 16] width 34 height 16
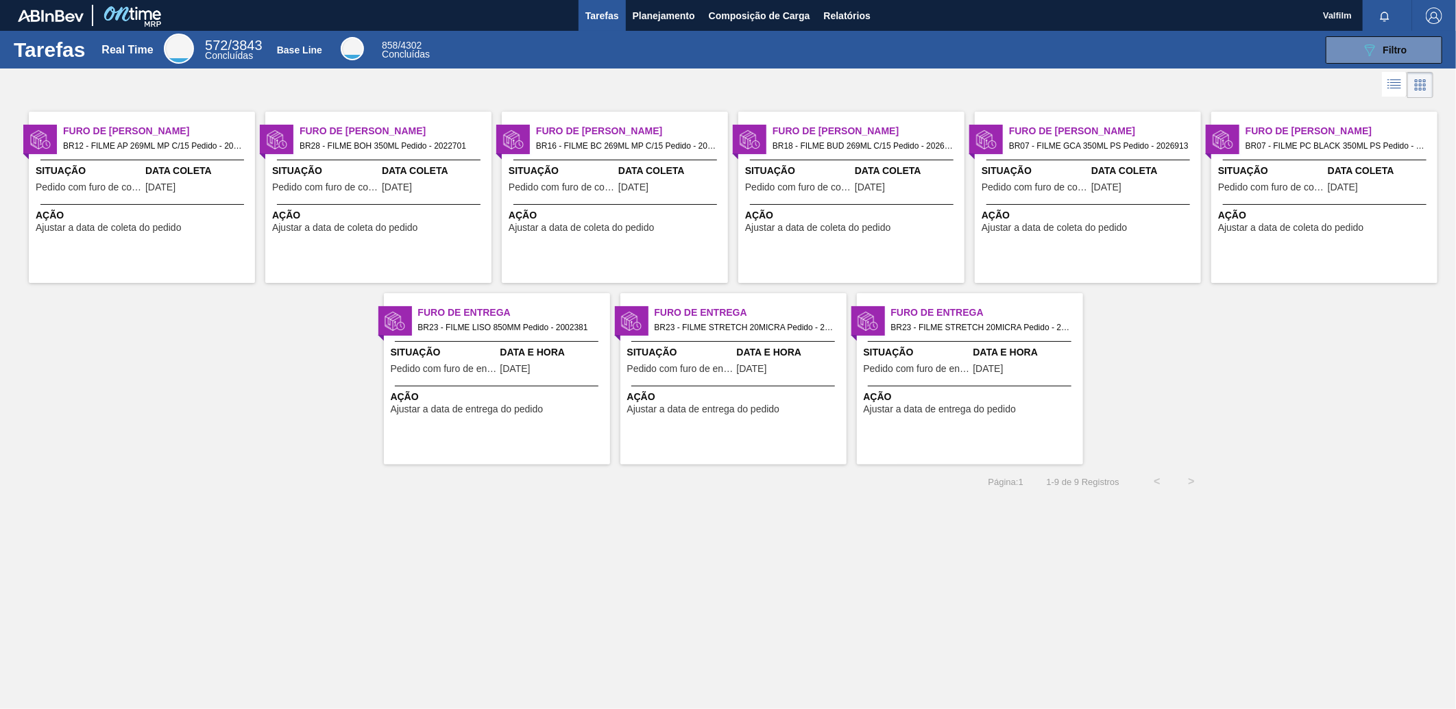
click at [525, 349] on span "Data e Hora" at bounding box center [553, 352] width 106 height 14
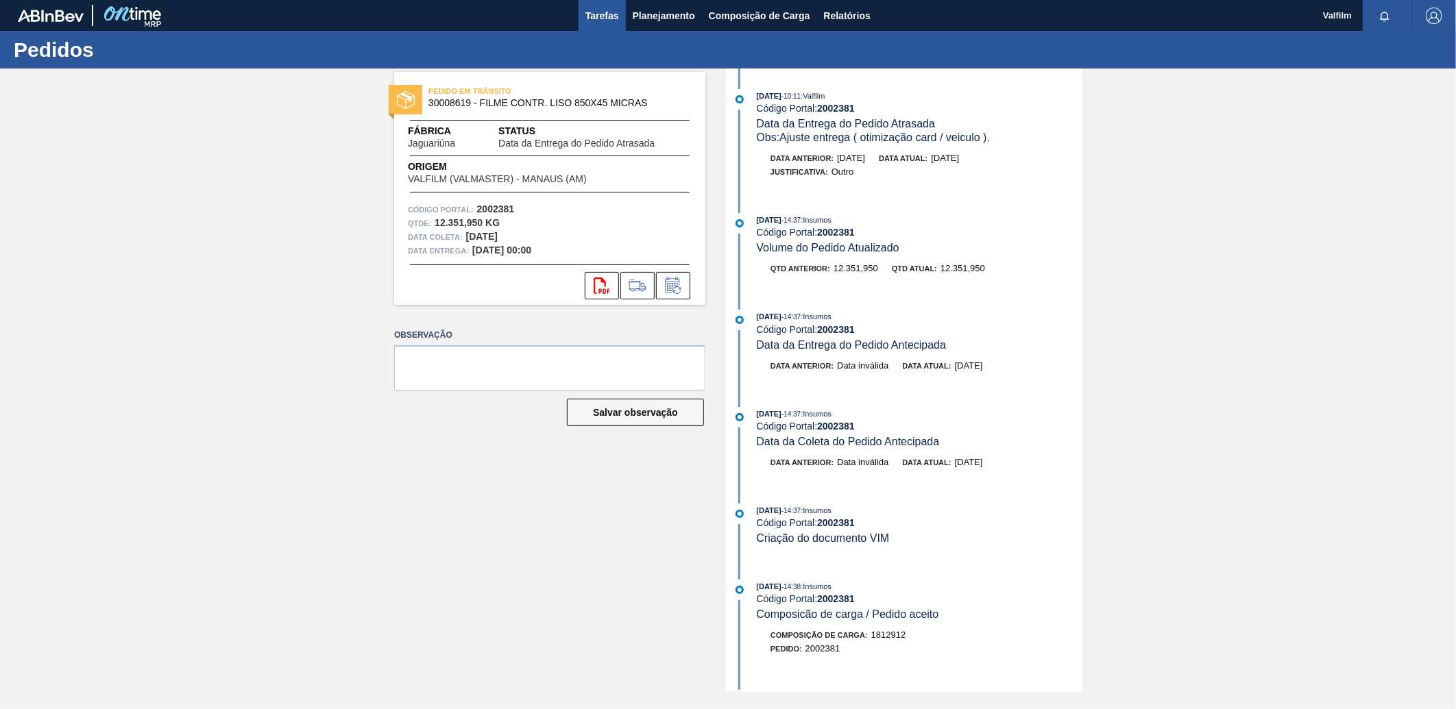
click at [598, 15] on span "Tarefas" at bounding box center [602, 16] width 34 height 16
